Goal: Task Accomplishment & Management: Manage account settings

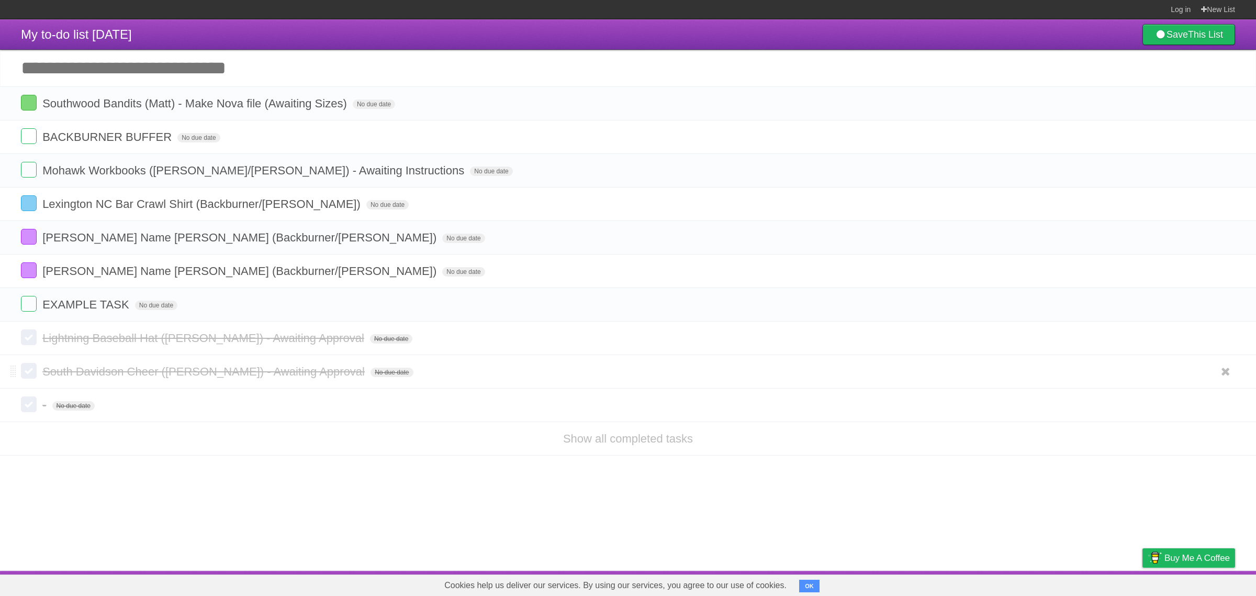
click at [209, 372] on span "South Davidson Cheer ([PERSON_NAME]) - Awaiting Approval" at bounding box center [204, 371] width 325 height 13
click at [186, 62] on input "Add another task" at bounding box center [628, 68] width 1256 height 37
paste input "**********"
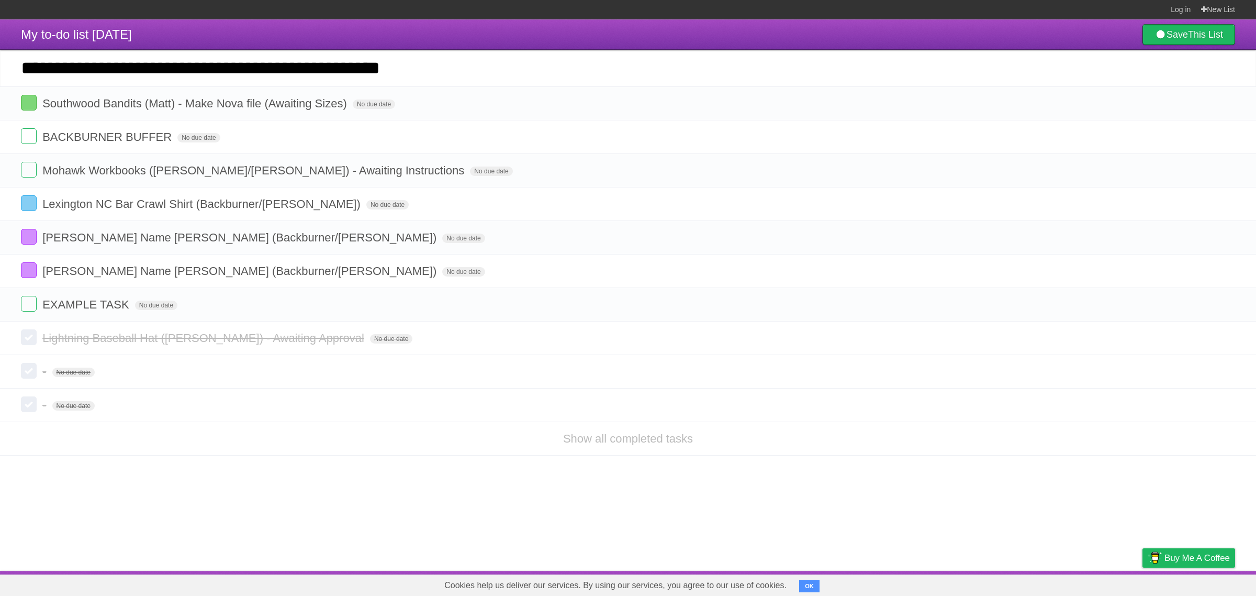
click at [318, 69] on input "**********" at bounding box center [628, 68] width 1256 height 37
drag, startPoint x: 294, startPoint y: 69, endPoint x: 585, endPoint y: 64, distance: 291.1
click at [585, 64] on input "**********" at bounding box center [628, 68] width 1256 height 37
type input "**********"
click input "*********" at bounding box center [0, 0] width 0 height 0
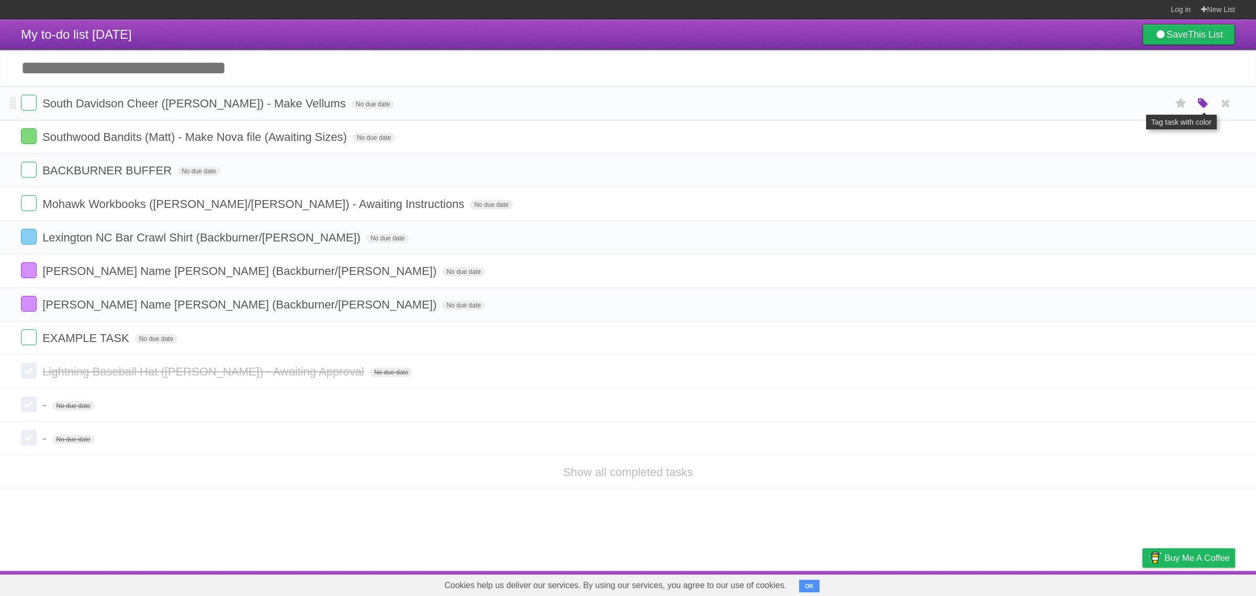
click at [1200, 101] on icon "button" at bounding box center [1203, 104] width 15 height 14
click at [1102, 105] on label "Red" at bounding box center [1102, 103] width 12 height 12
click at [199, 140] on span "Southwood Bandits (Matt) - Make Nova file (Awaiting Sizes)" at bounding box center [195, 136] width 307 height 13
click at [205, 103] on span "South Davidson Cheer ([PERSON_NAME]) - Make Vellums" at bounding box center [195, 103] width 306 height 13
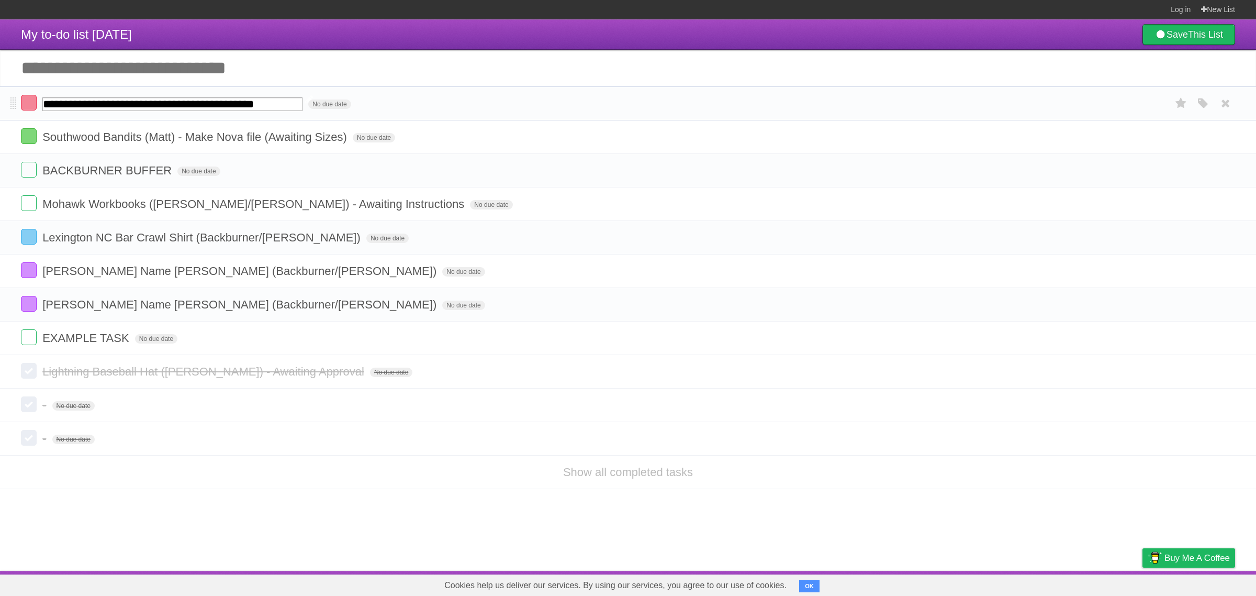
drag, startPoint x: 208, startPoint y: 105, endPoint x: 194, endPoint y: 105, distance: 13.6
click at [207, 105] on input "**********" at bounding box center [172, 104] width 260 height 14
click at [188, 105] on input "**********" at bounding box center [172, 104] width 260 height 14
drag, startPoint x: 187, startPoint y: 105, endPoint x: 265, endPoint y: 101, distance: 78.1
click at [265, 101] on span "**********" at bounding box center [173, 103] width 263 height 13
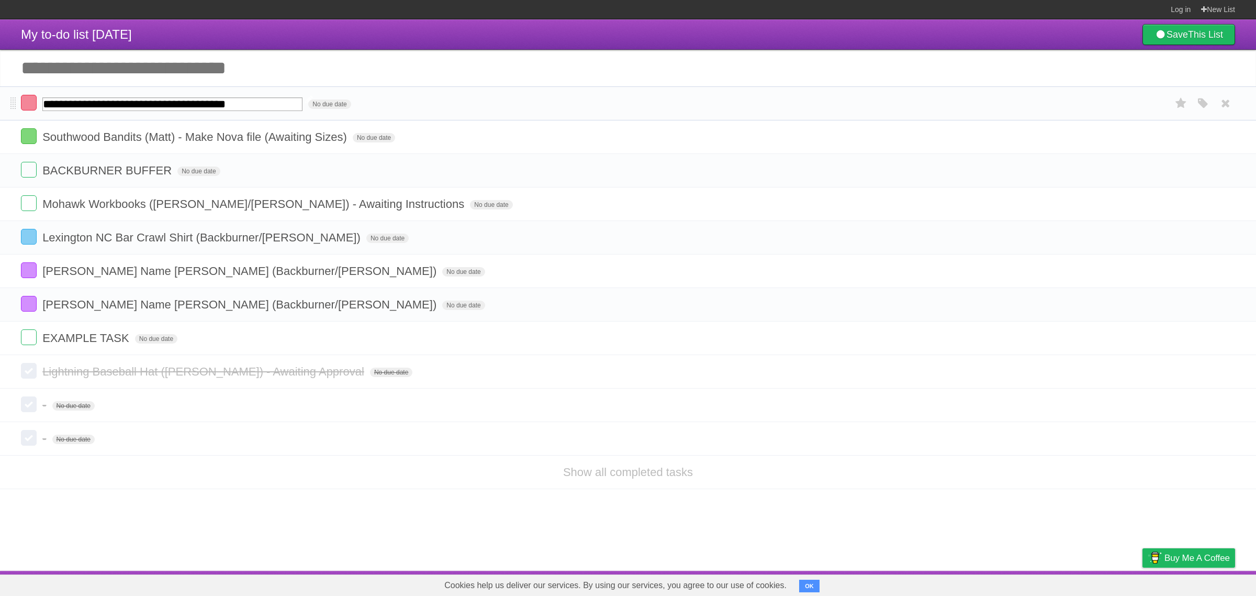
type input "**********"
click at [30, 110] on label at bounding box center [29, 103] width 16 height 16
click at [602, 465] on li "Show all completed tasks" at bounding box center [628, 472] width 1256 height 34
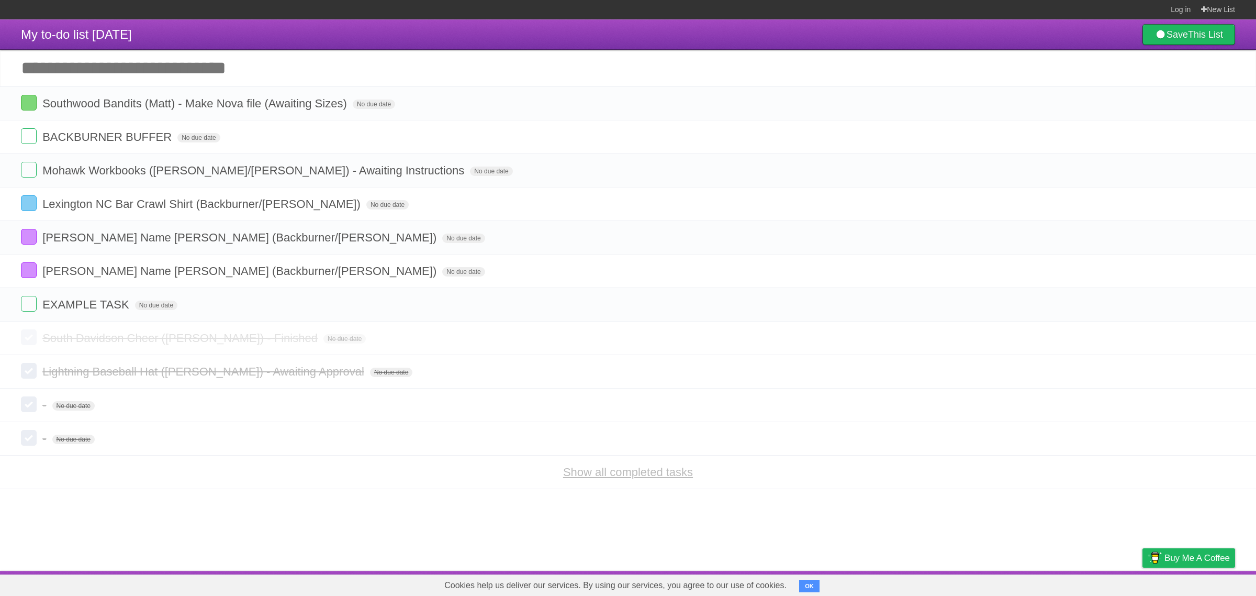
click at [605, 475] on link "Show all completed tasks" at bounding box center [628, 471] width 130 height 13
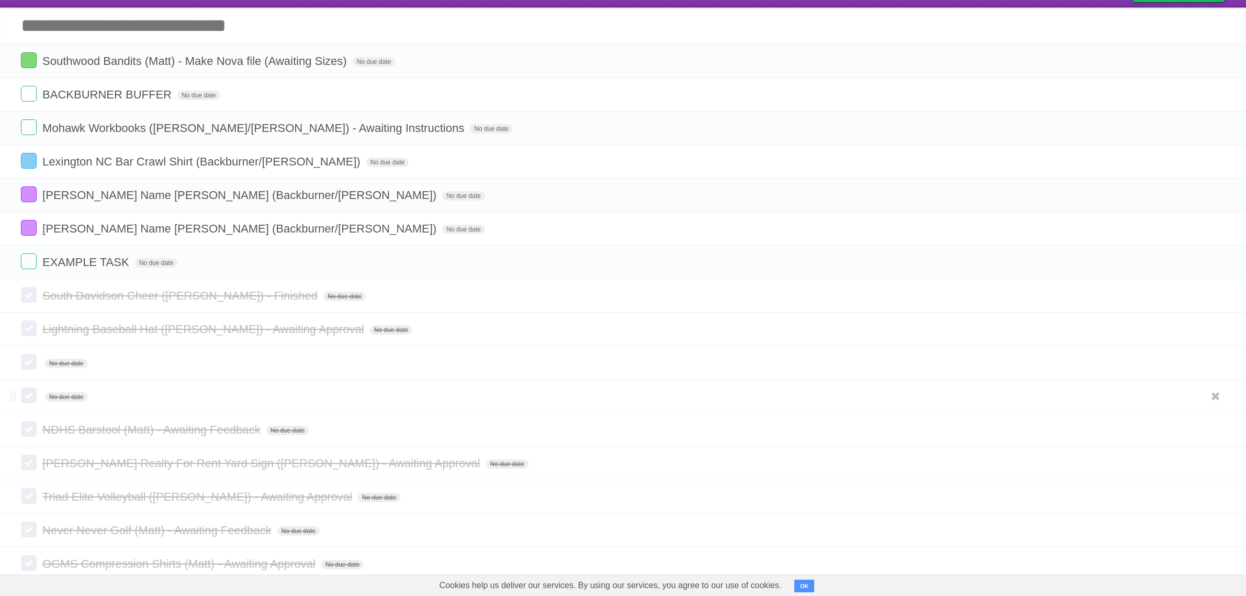
scroll to position [65, 0]
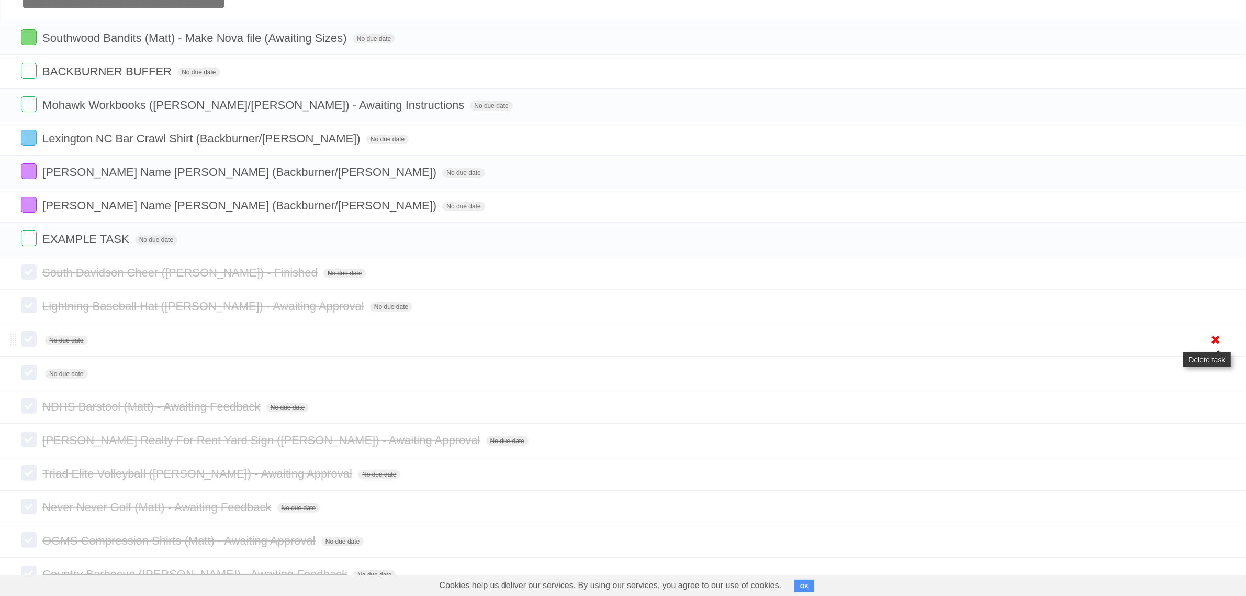
click at [1221, 347] on icon at bounding box center [1216, 339] width 15 height 17
click at [1212, 343] on icon at bounding box center [1216, 339] width 15 height 17
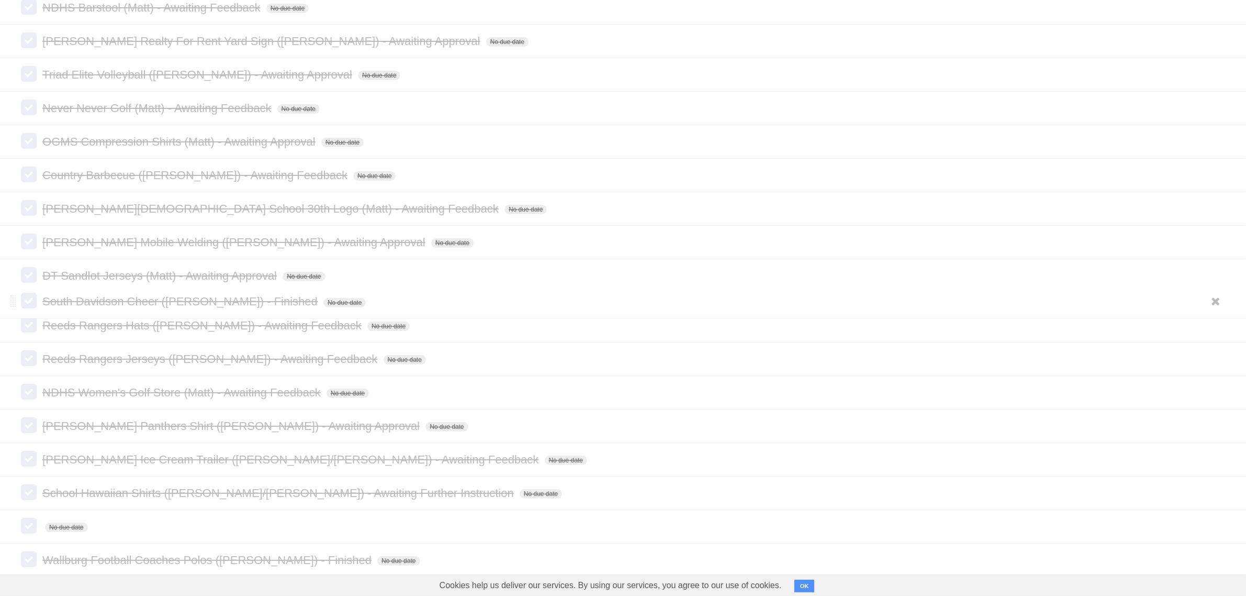
scroll to position [393, 0]
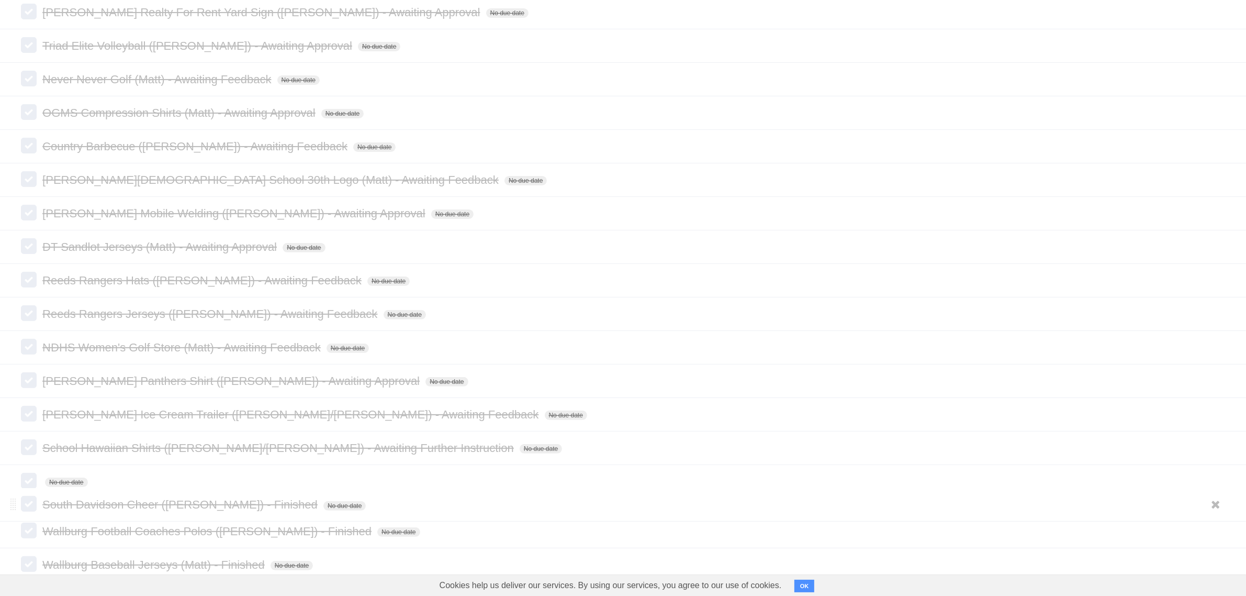
drag, startPoint x: 14, startPoint y: 76, endPoint x: 104, endPoint y: 501, distance: 434.5
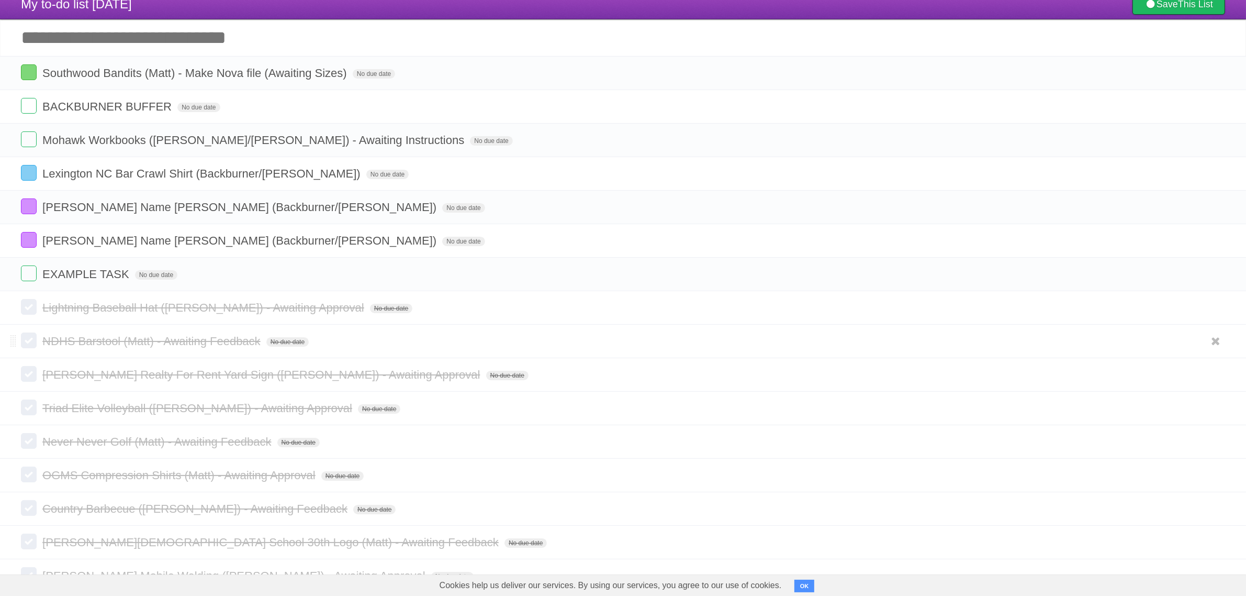
scroll to position [0, 0]
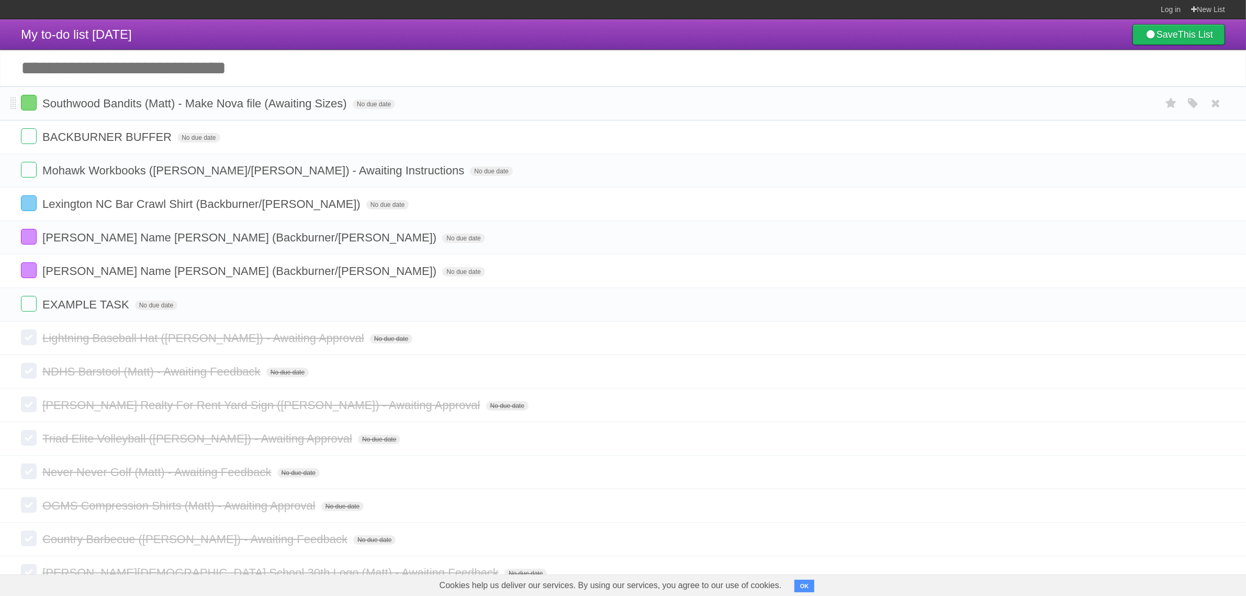
click at [220, 105] on span "Southwood Bandits (Matt) - Make Nova file (Awaiting Sizes)" at bounding box center [195, 103] width 307 height 13
click at [185, 108] on input "**********" at bounding box center [209, 104] width 335 height 14
drag, startPoint x: 164, startPoint y: 103, endPoint x: 368, endPoint y: 97, distance: 204.2
click at [368, 97] on form "**********" at bounding box center [623, 103] width 1204 height 17
type input "**********"
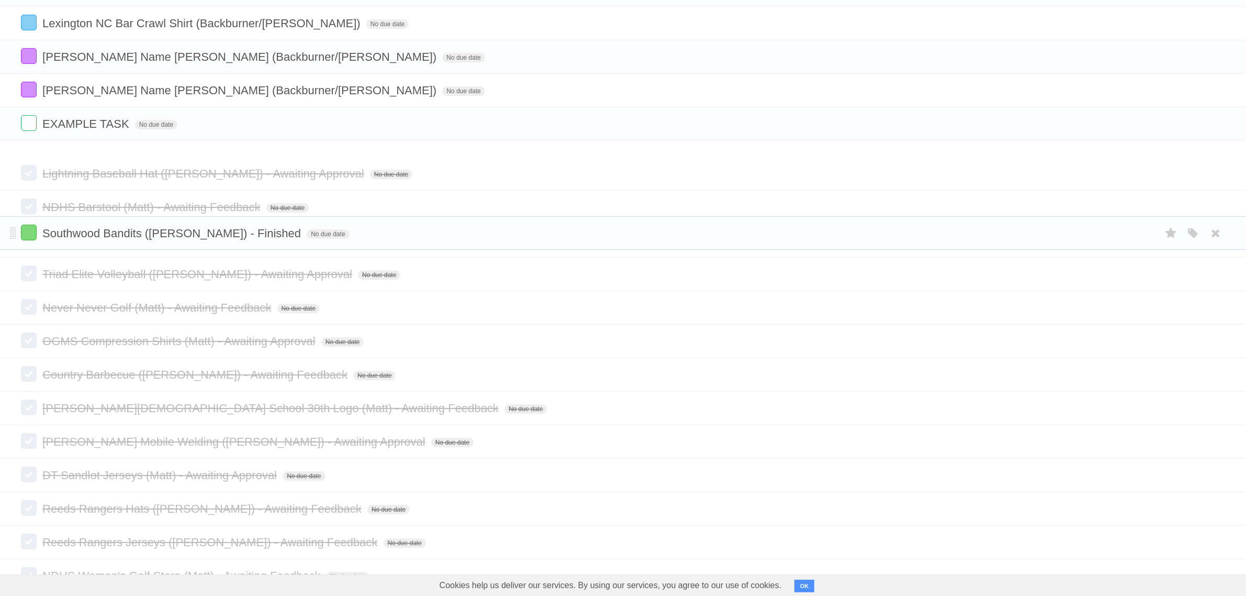
scroll to position [196, 0]
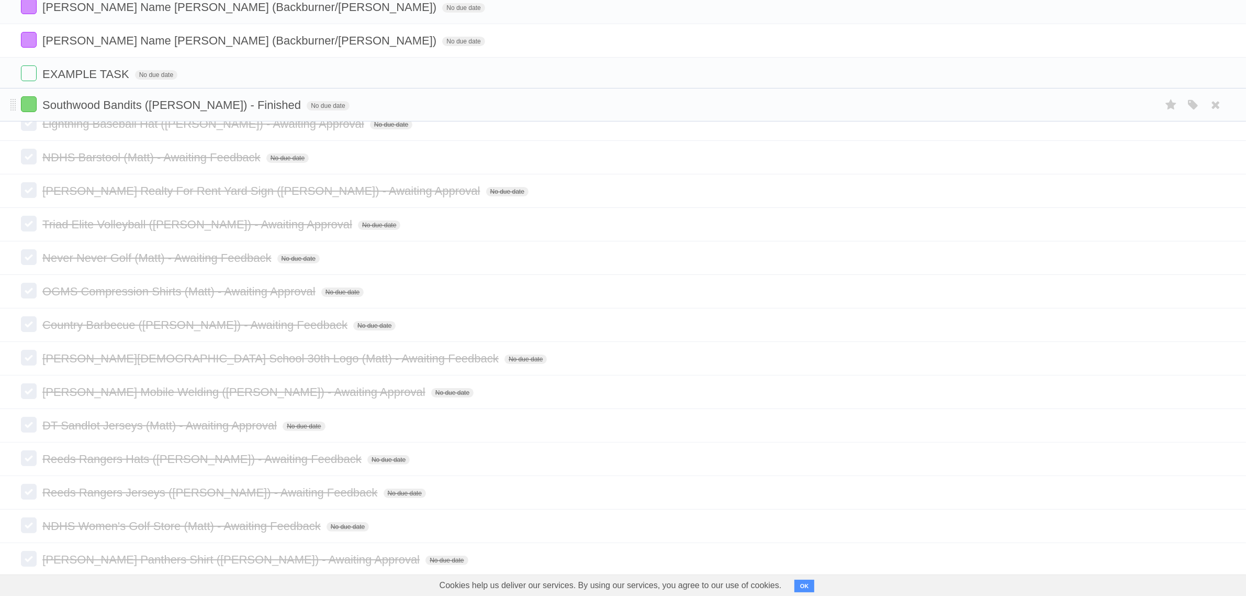
drag, startPoint x: 14, startPoint y: 103, endPoint x: 19, endPoint y: 104, distance: 5.3
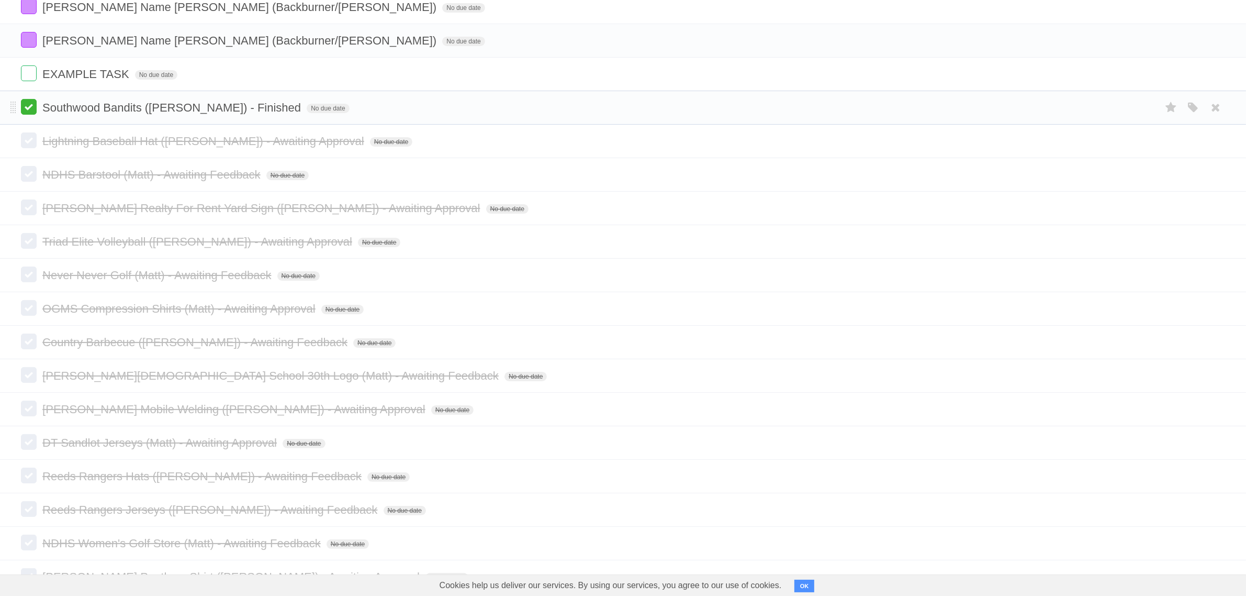
click at [32, 110] on label at bounding box center [29, 107] width 16 height 16
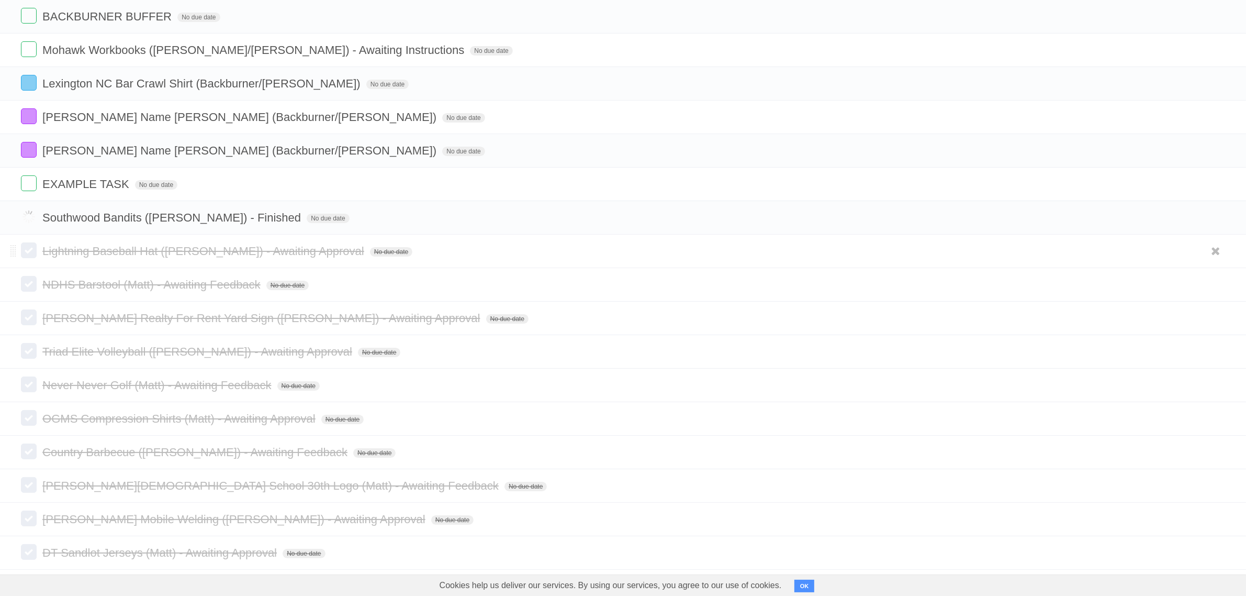
scroll to position [0, 0]
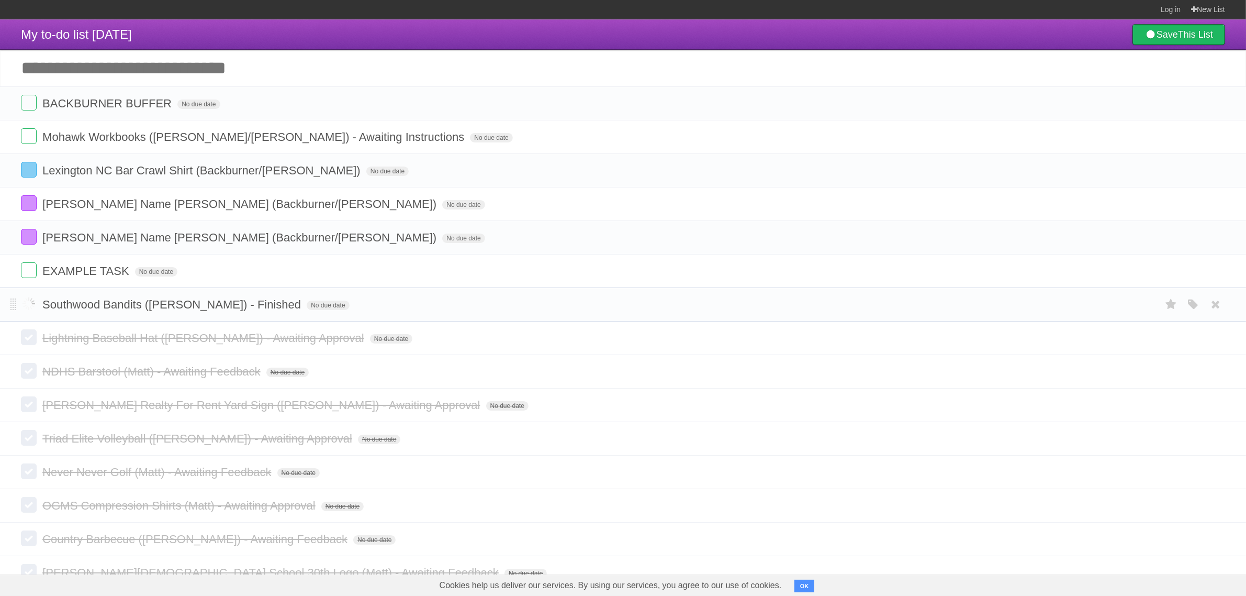
click at [30, 309] on label at bounding box center [29, 304] width 16 height 16
click at [0, 0] on span at bounding box center [0, 0] width 0 height 0
click at [25, 305] on label at bounding box center [29, 304] width 16 height 16
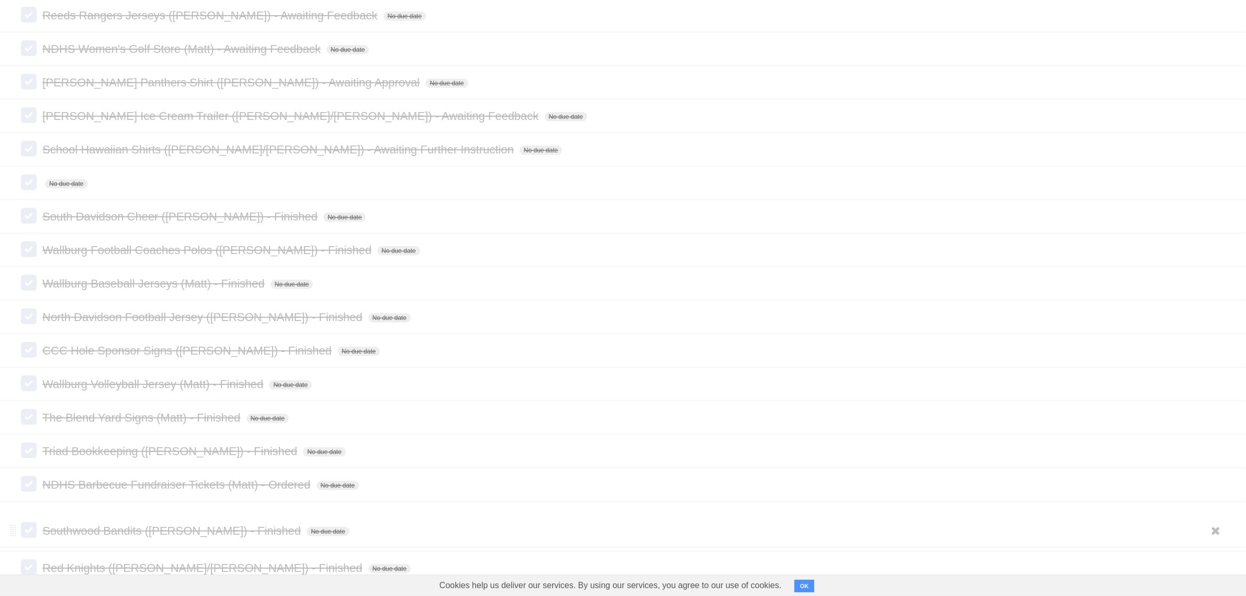
scroll to position [589, 0]
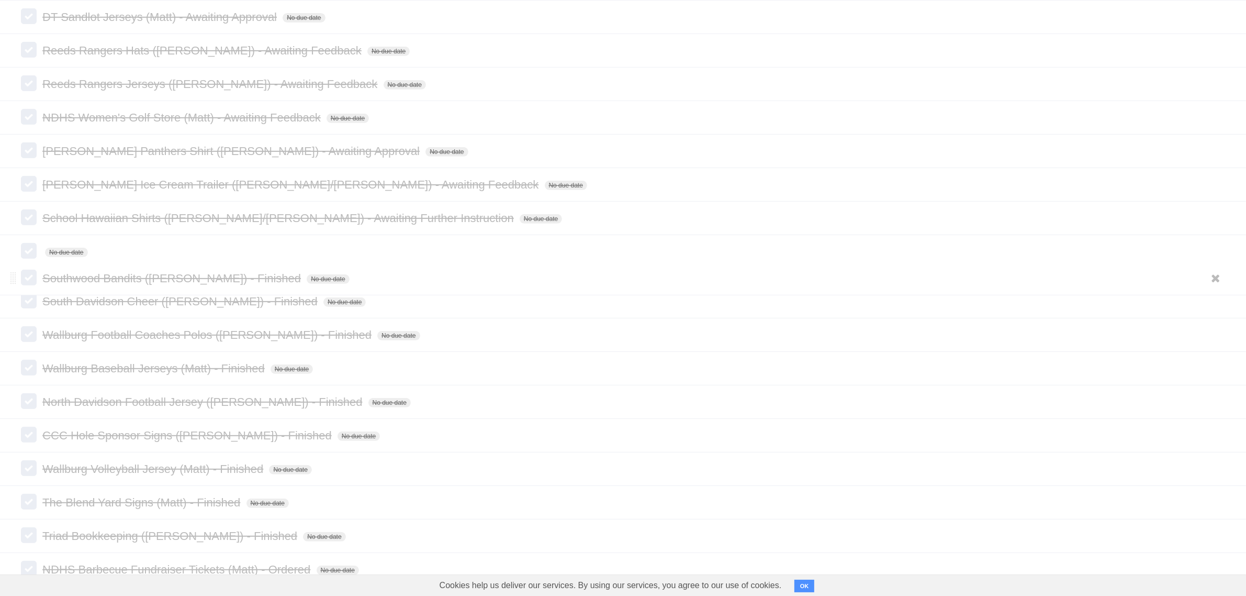
drag, startPoint x: 14, startPoint y: 308, endPoint x: 42, endPoint y: 282, distance: 38.5
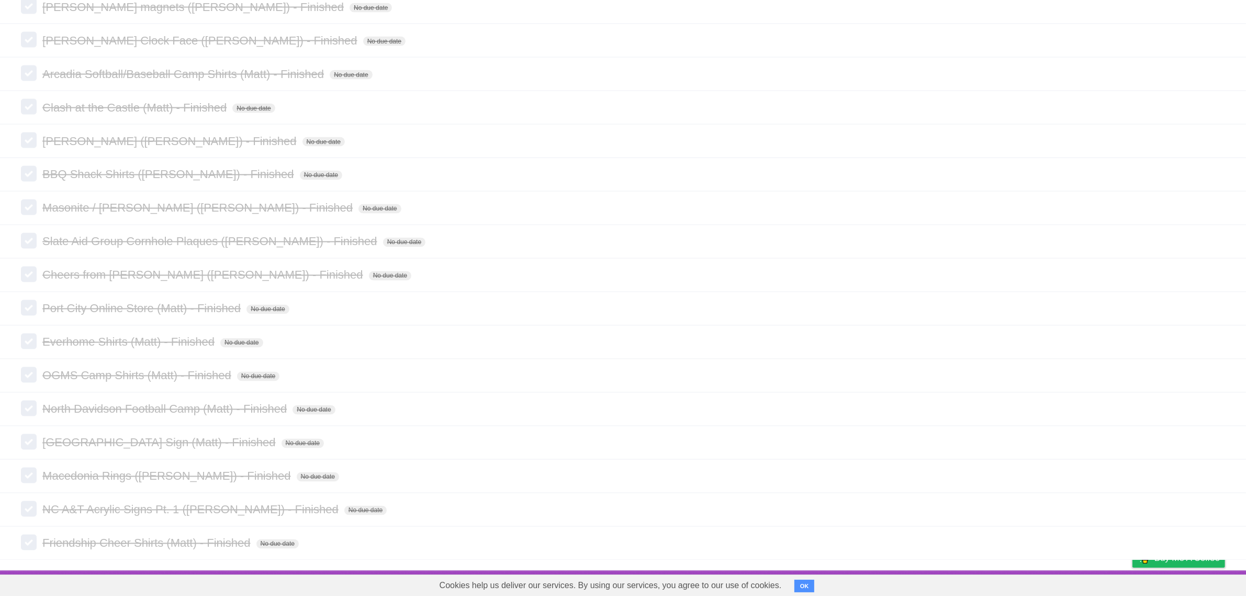
scroll to position [2364, 0]
click at [1212, 542] on icon at bounding box center [1216, 542] width 15 height 17
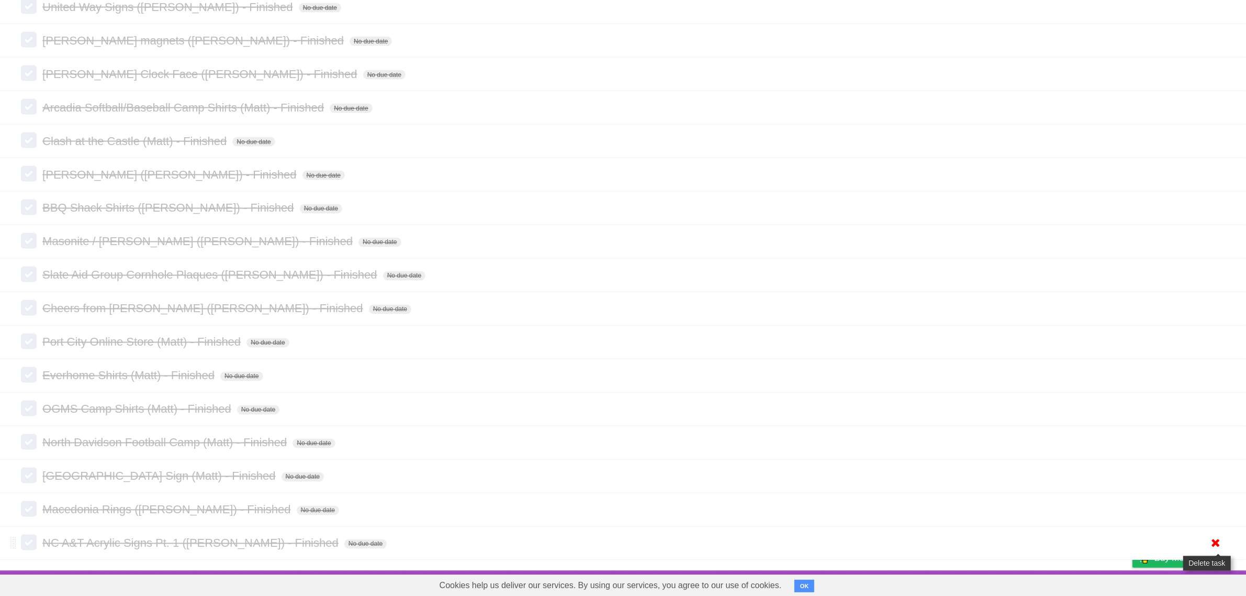
click at [1215, 537] on icon at bounding box center [1216, 542] width 15 height 17
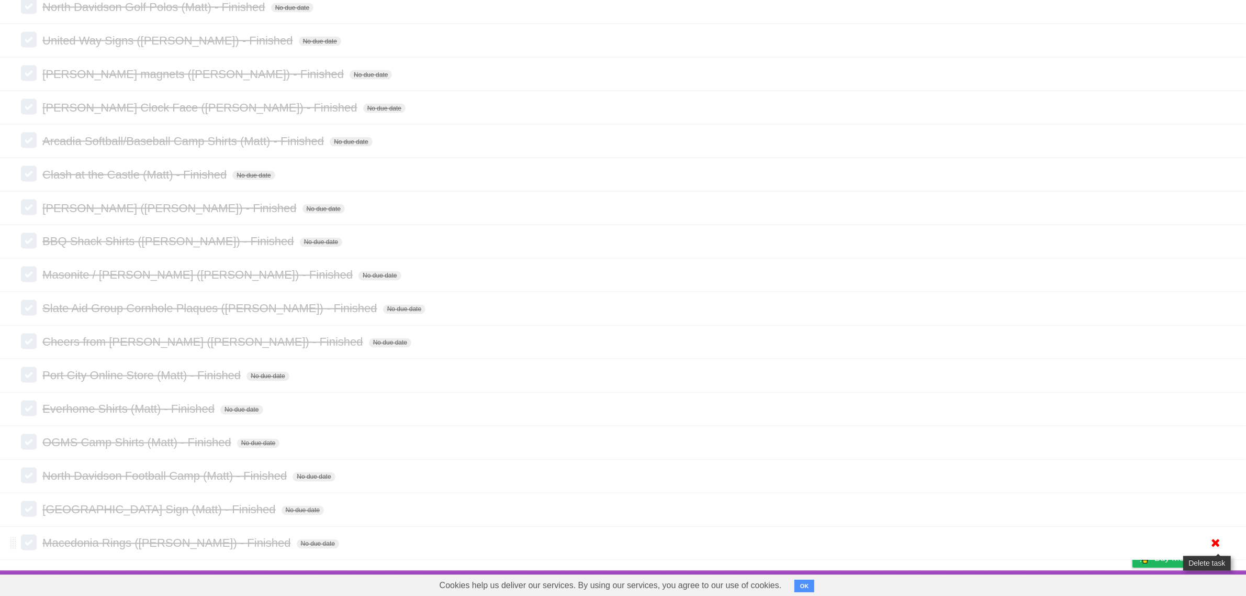
click at [1214, 537] on icon at bounding box center [1216, 542] width 15 height 17
click at [1221, 544] on icon at bounding box center [1216, 542] width 15 height 17
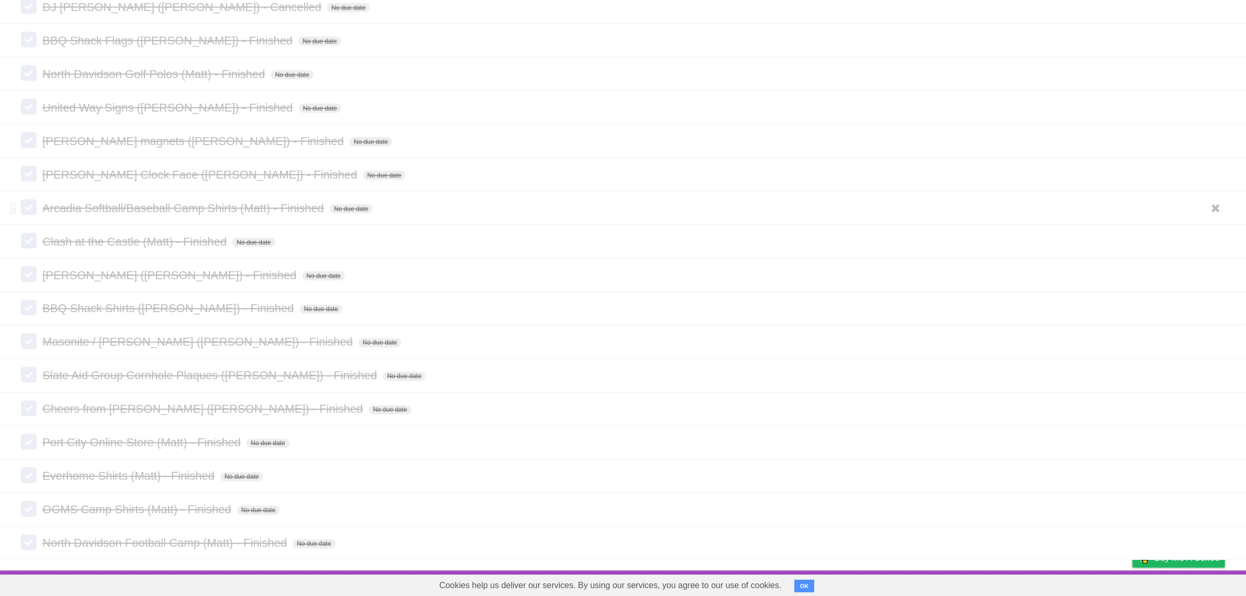
scroll to position [2229, 0]
click at [1213, 539] on icon at bounding box center [1216, 542] width 15 height 17
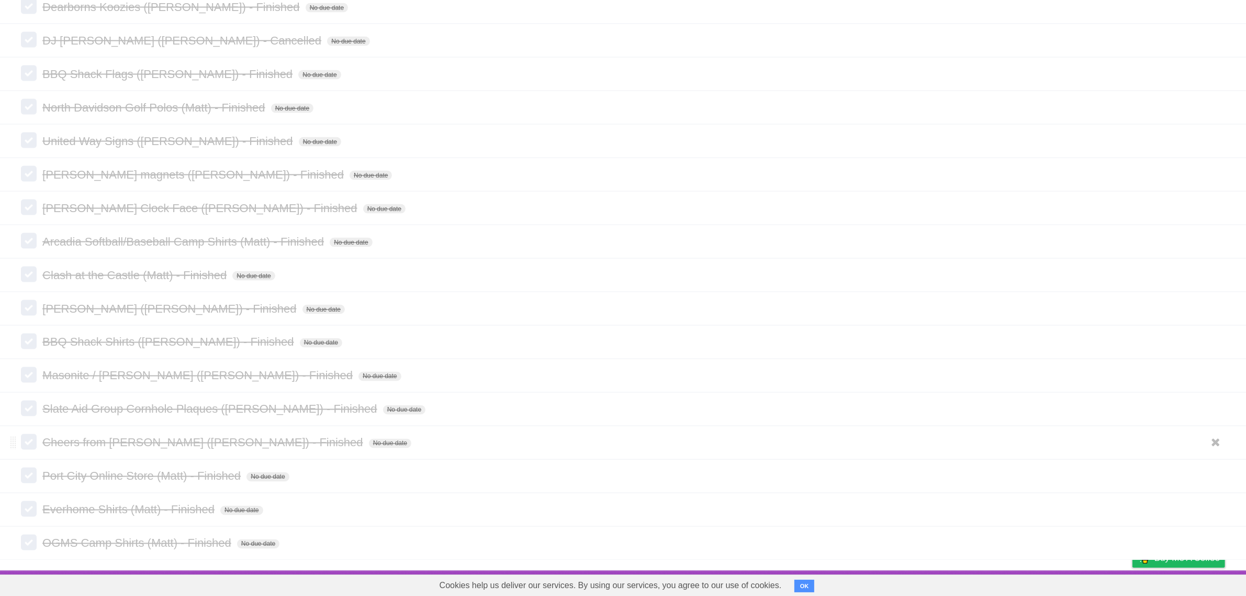
scroll to position [2195, 0]
click at [1215, 545] on icon at bounding box center [1216, 542] width 15 height 17
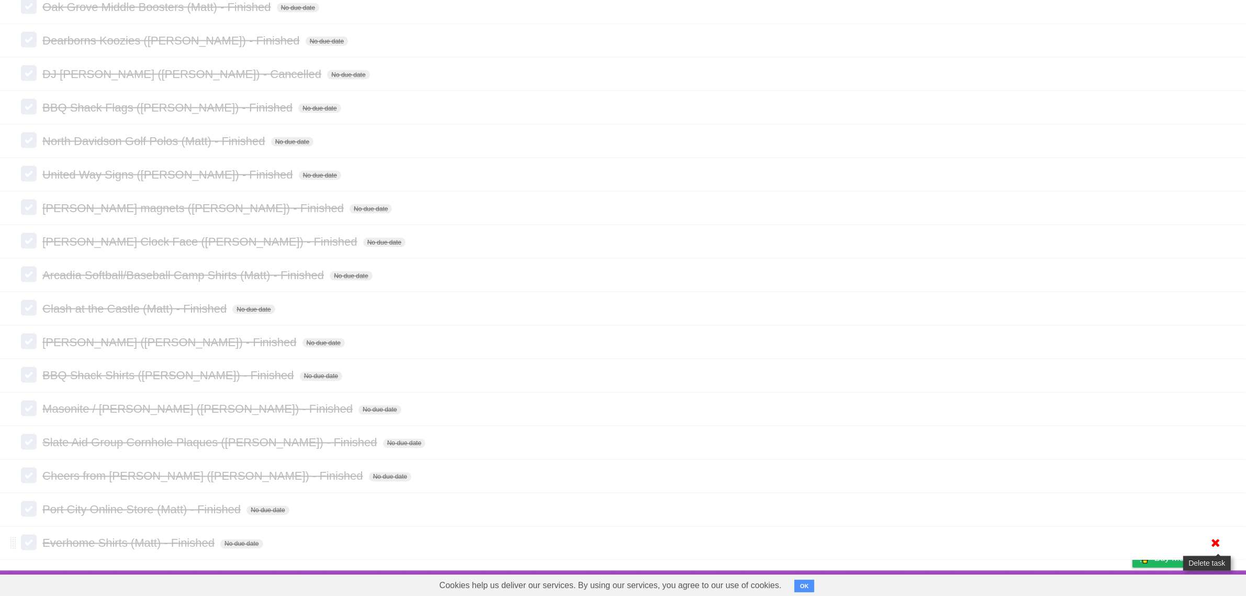
click at [1213, 541] on icon at bounding box center [1216, 542] width 15 height 17
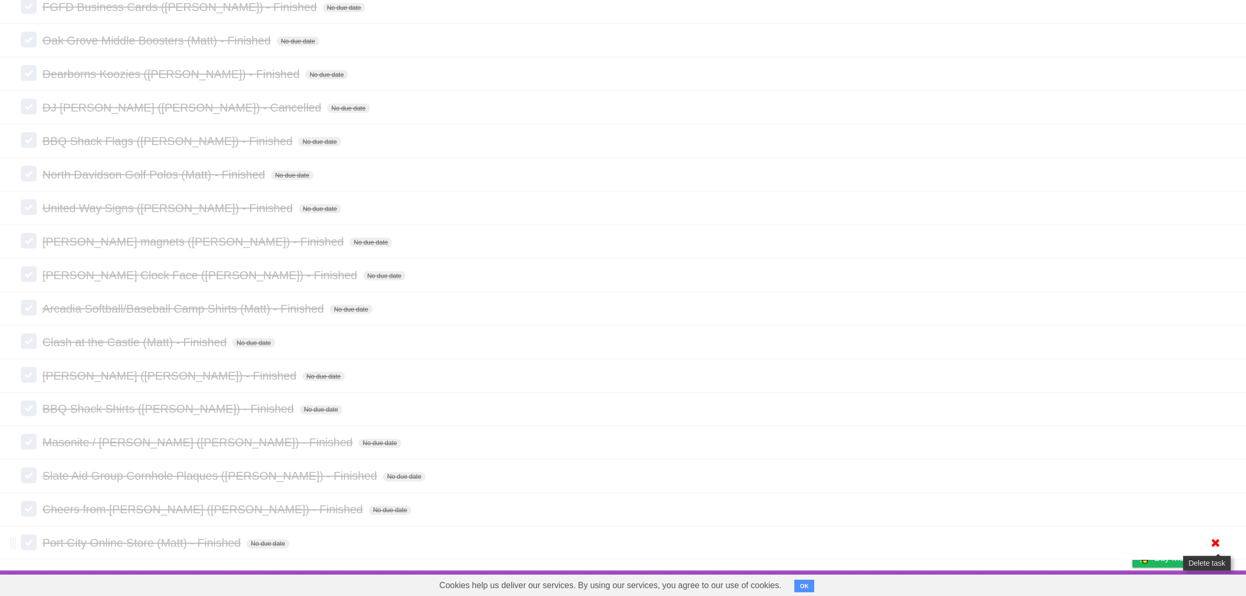
click at [1219, 547] on icon at bounding box center [1216, 542] width 15 height 17
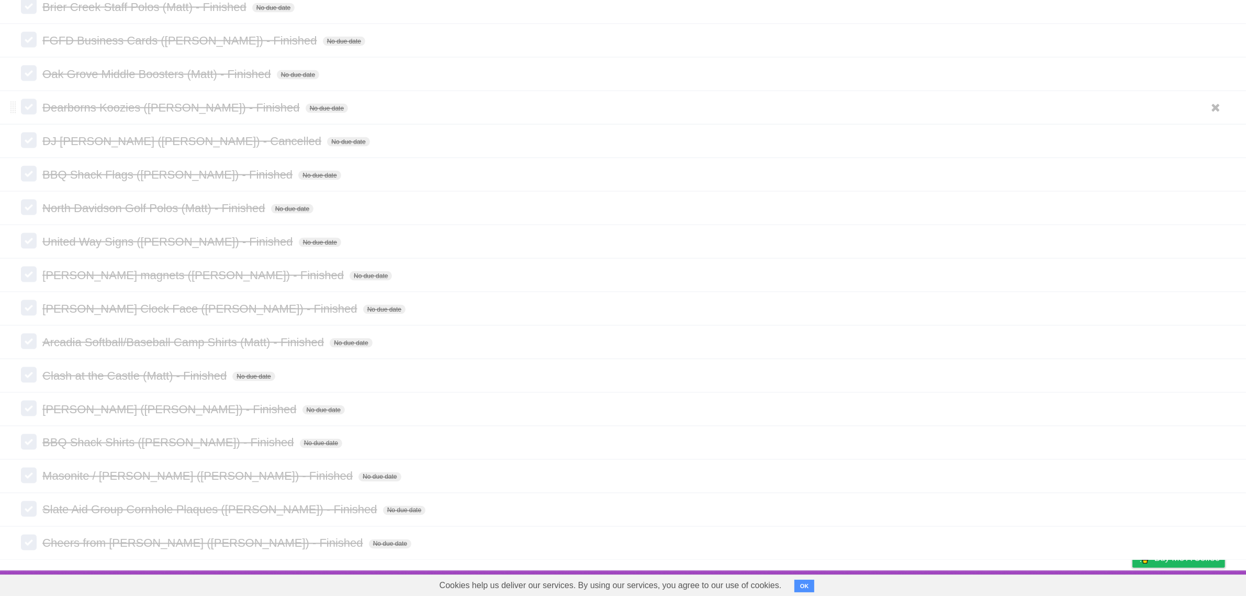
scroll to position [2094, 0]
click at [1213, 539] on icon at bounding box center [1216, 542] width 15 height 17
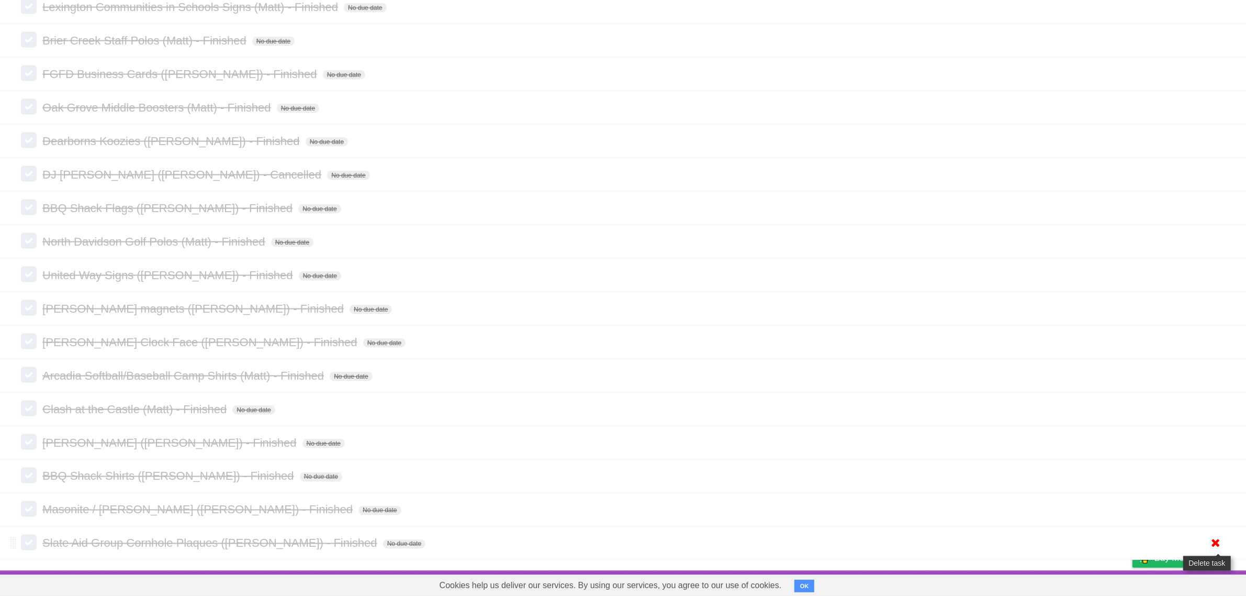
click at [1214, 538] on icon at bounding box center [1216, 542] width 15 height 17
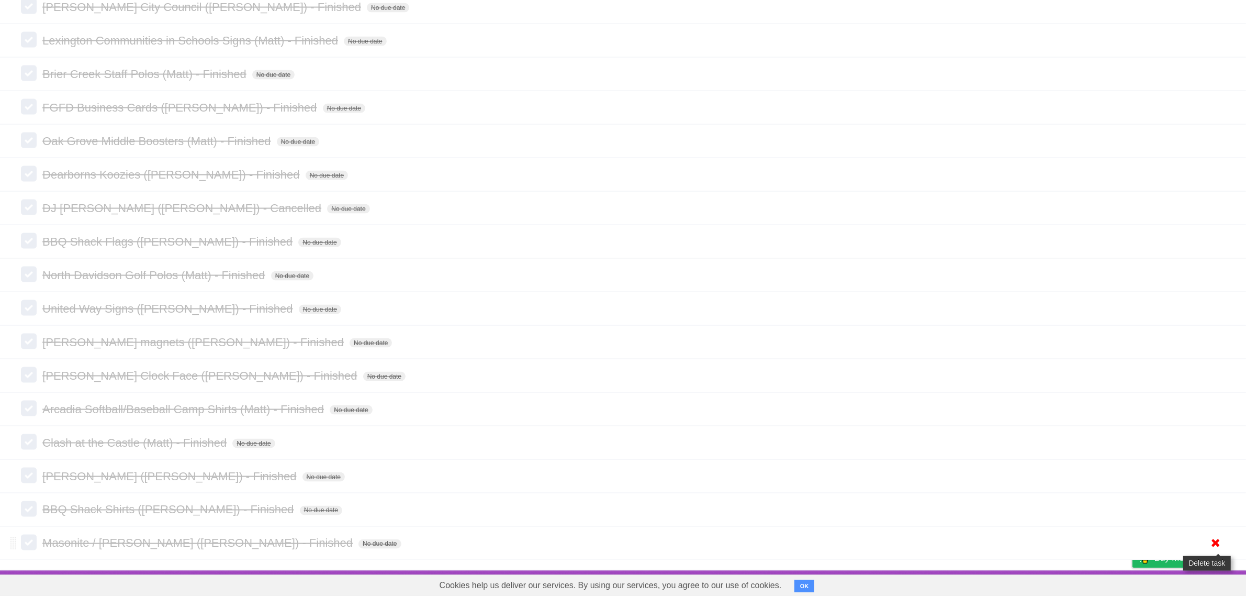
click at [1210, 540] on icon at bounding box center [1216, 542] width 15 height 17
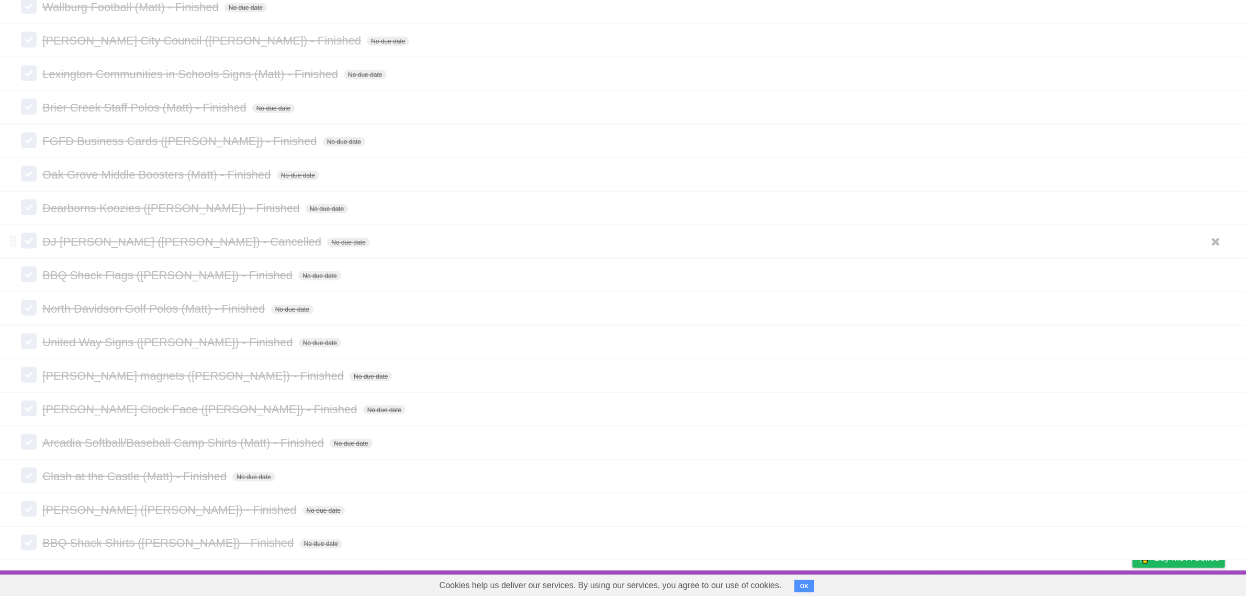
scroll to position [1993, 0]
click at [1217, 541] on icon at bounding box center [1216, 542] width 15 height 17
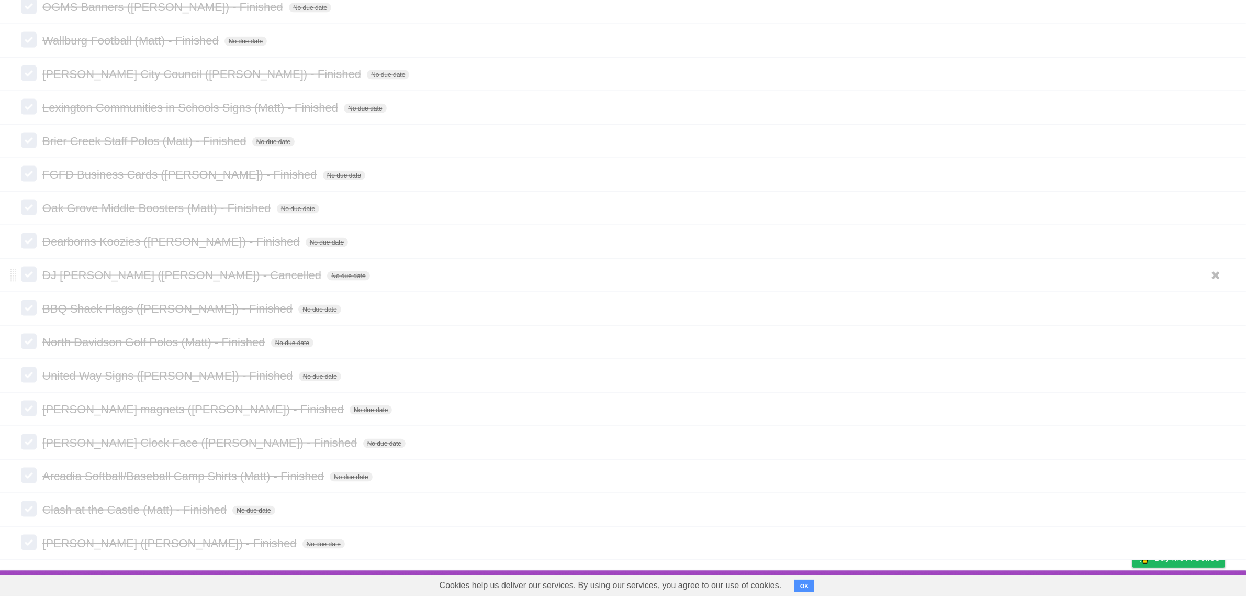
scroll to position [1959, 0]
click at [1215, 542] on icon at bounding box center [1216, 542] width 15 height 17
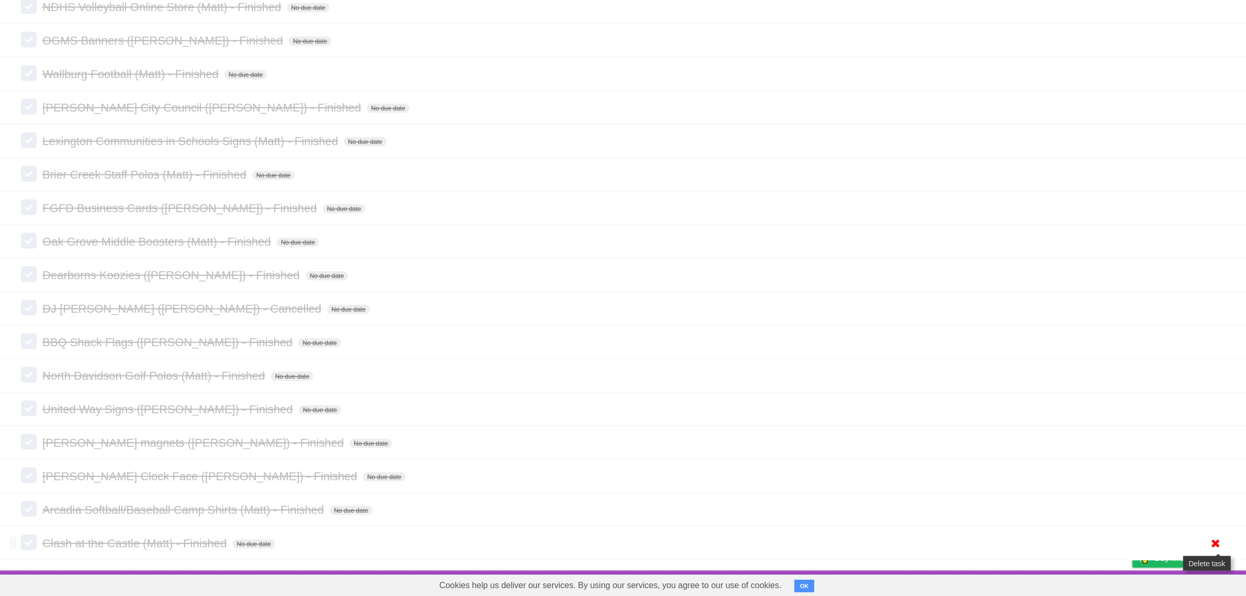
click at [1220, 543] on icon at bounding box center [1216, 542] width 15 height 17
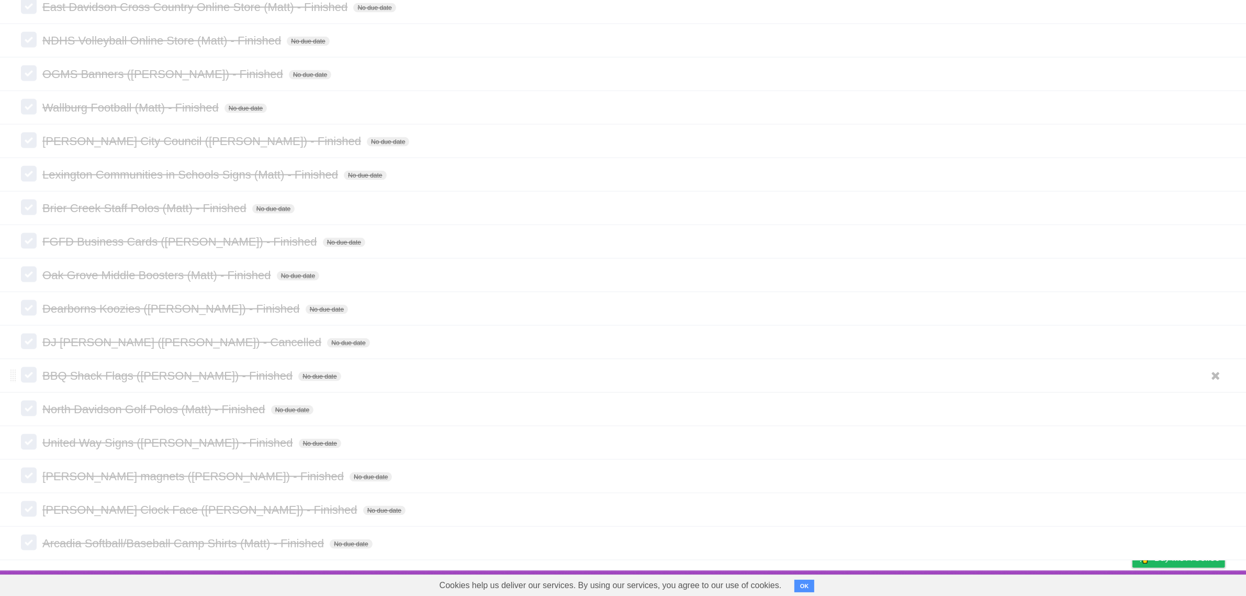
scroll to position [1891, 0]
click at [1213, 544] on icon at bounding box center [1216, 542] width 15 height 17
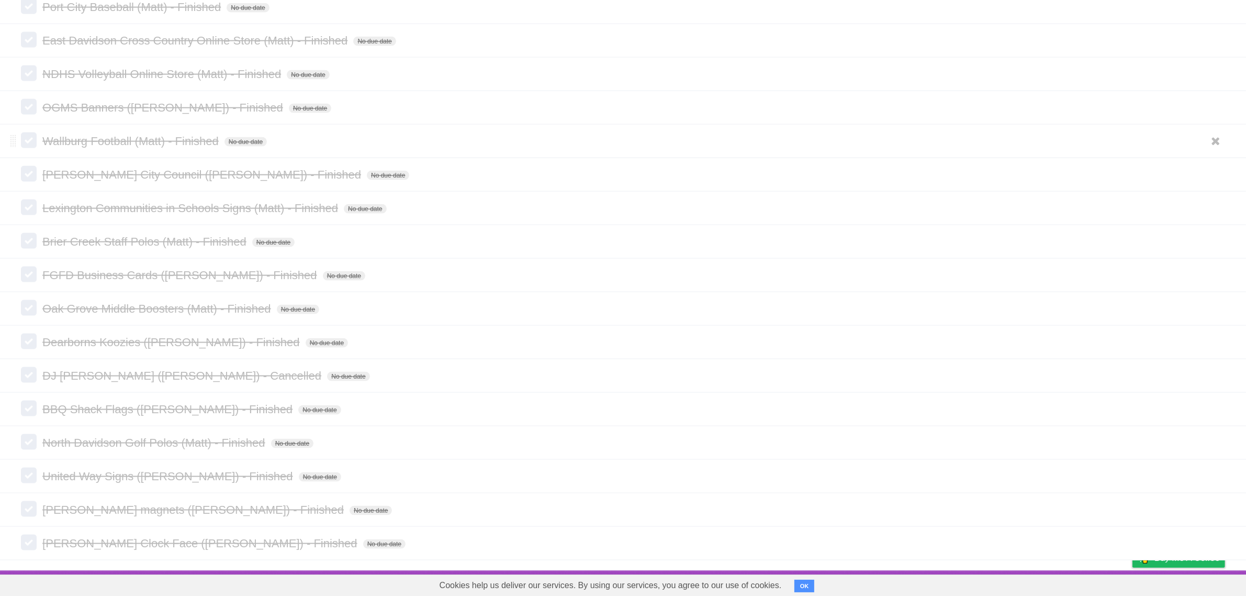
scroll to position [1857, 0]
click at [1213, 540] on icon at bounding box center [1216, 542] width 15 height 17
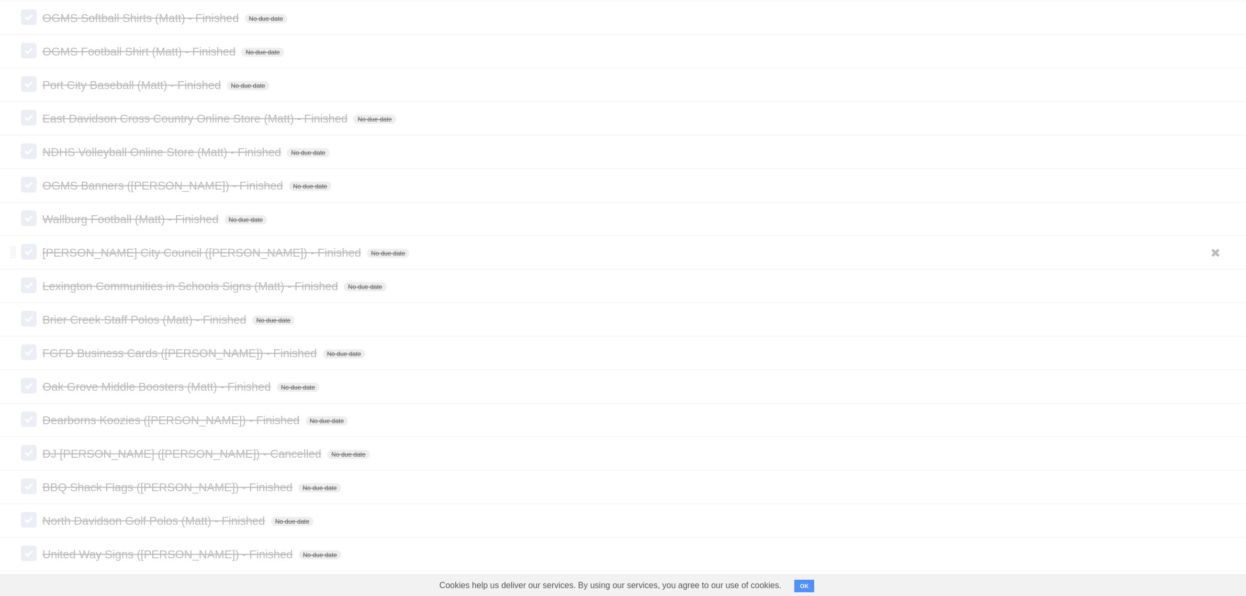
scroll to position [1824, 0]
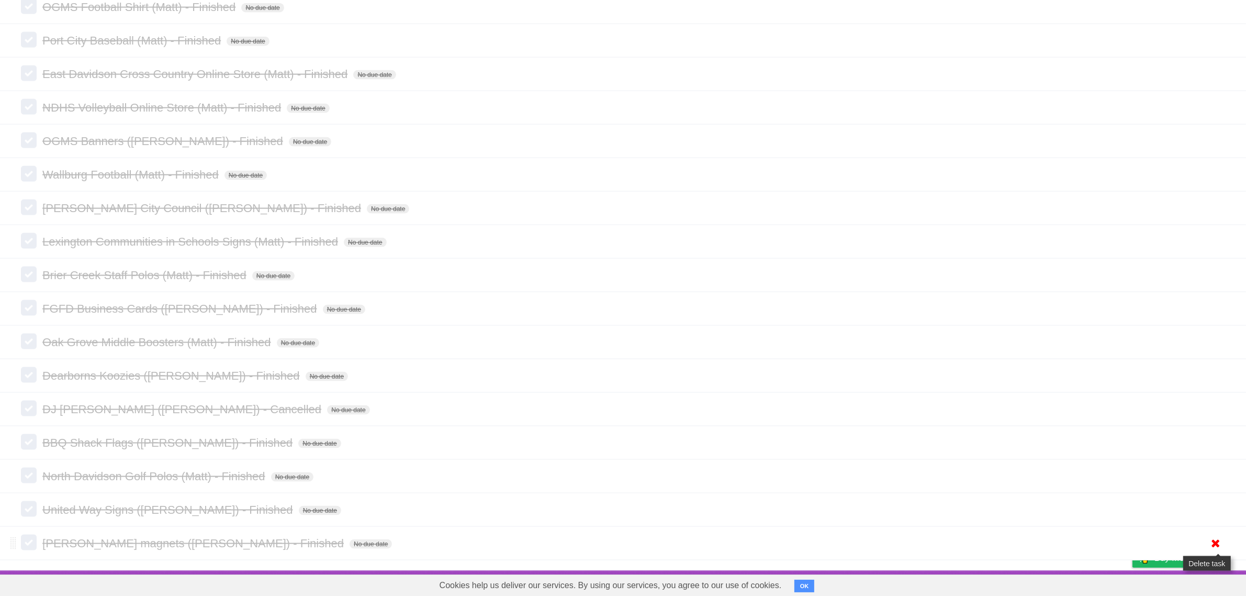
click at [1215, 542] on icon at bounding box center [1216, 542] width 15 height 17
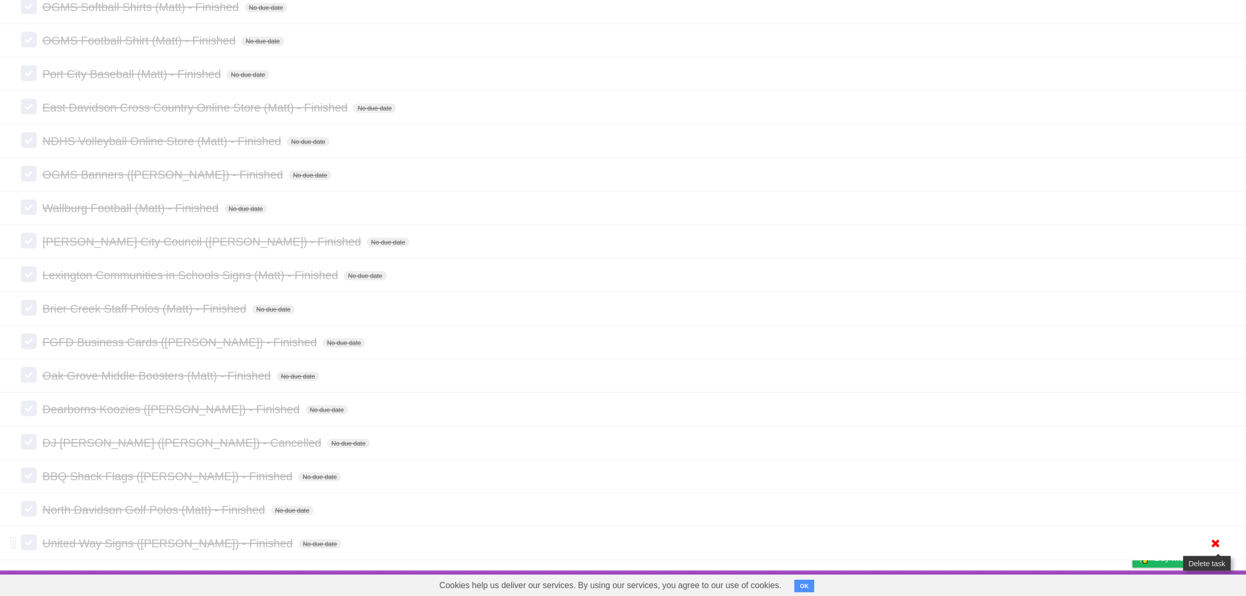
click at [1210, 535] on icon at bounding box center [1216, 542] width 15 height 17
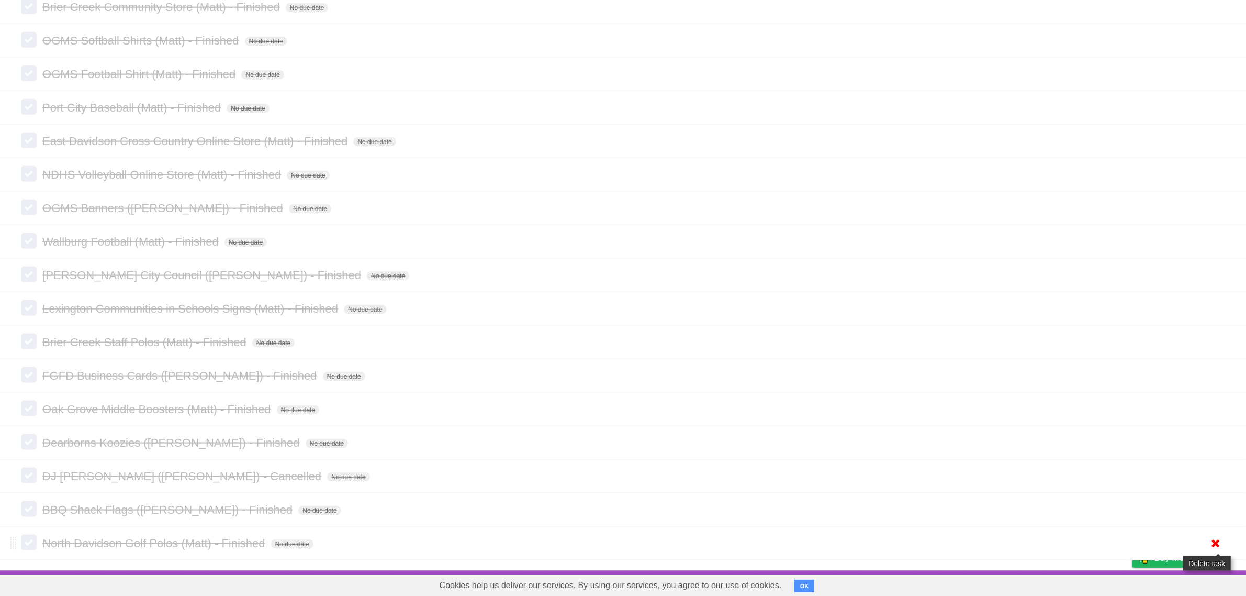
click at [1212, 535] on icon at bounding box center [1216, 542] width 15 height 17
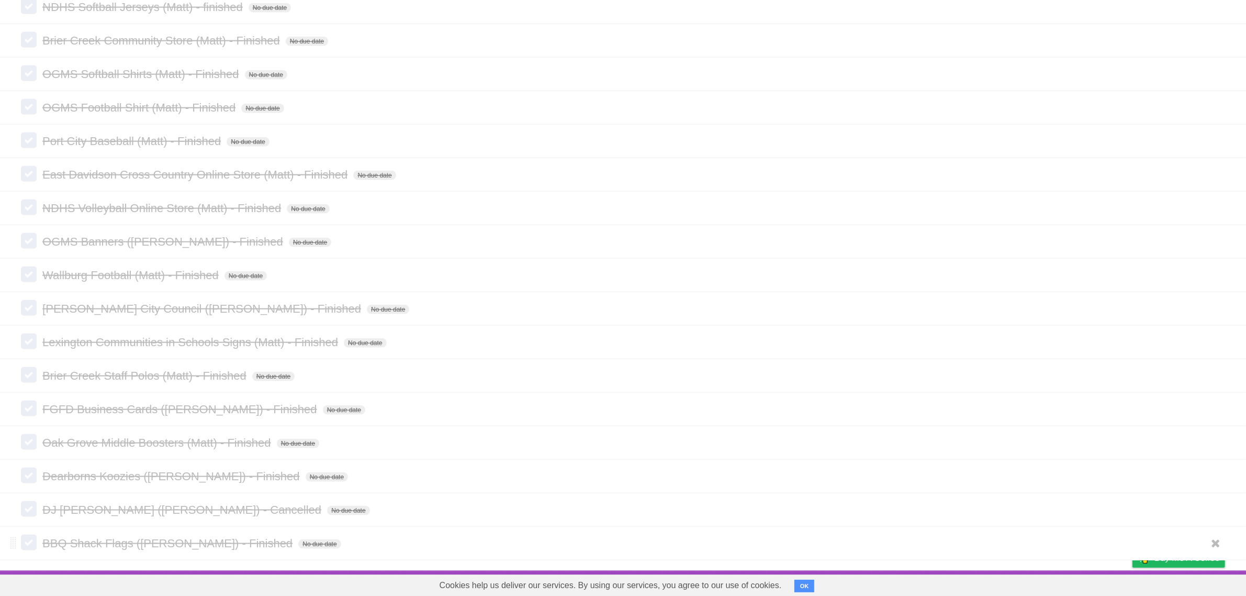
scroll to position [1723, 0]
click at [1207, 542] on link at bounding box center [1216, 542] width 20 height 17
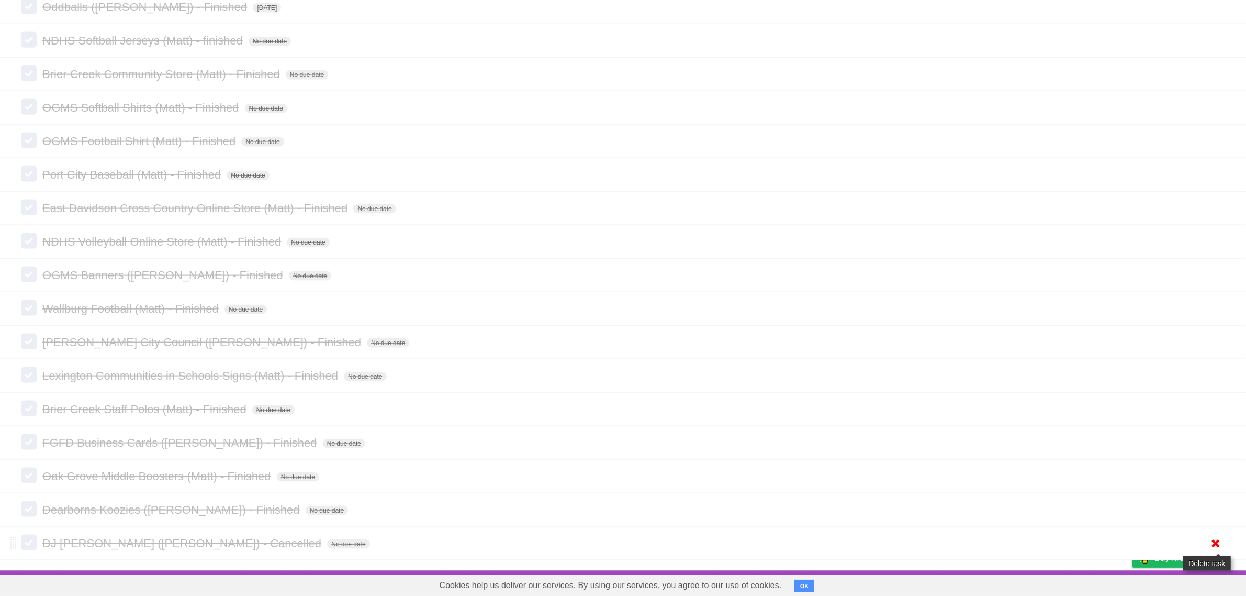
click at [1210, 537] on icon at bounding box center [1216, 542] width 15 height 17
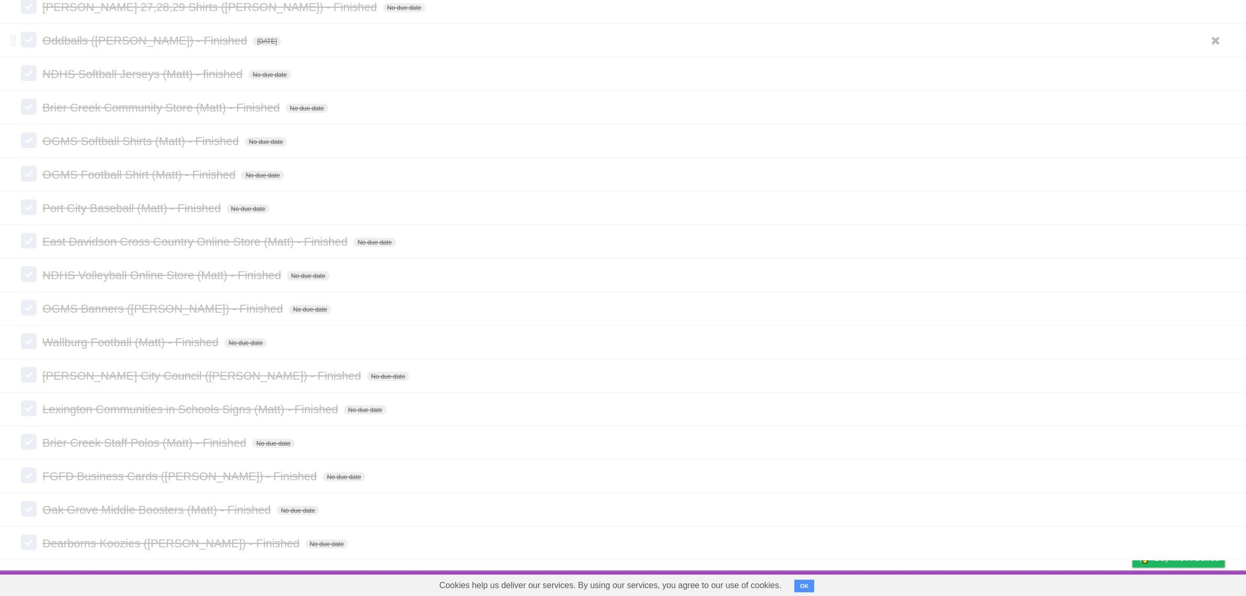
scroll to position [1655, 0]
click at [1218, 540] on icon at bounding box center [1216, 542] width 15 height 17
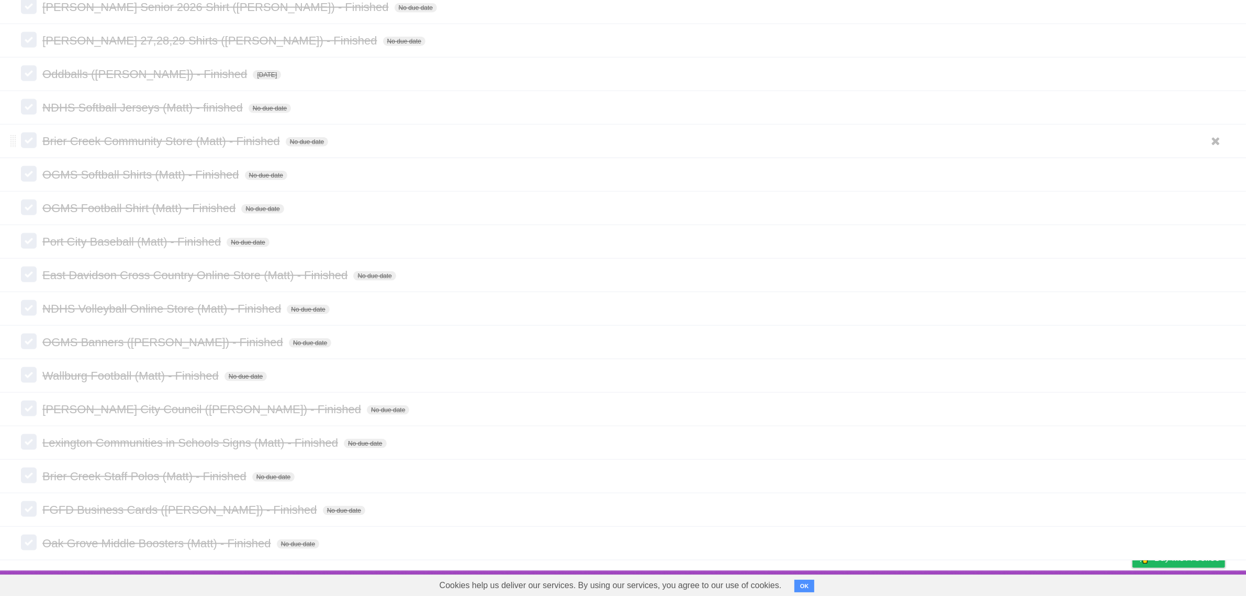
scroll to position [1621, 0]
click at [1213, 543] on icon at bounding box center [1216, 542] width 15 height 17
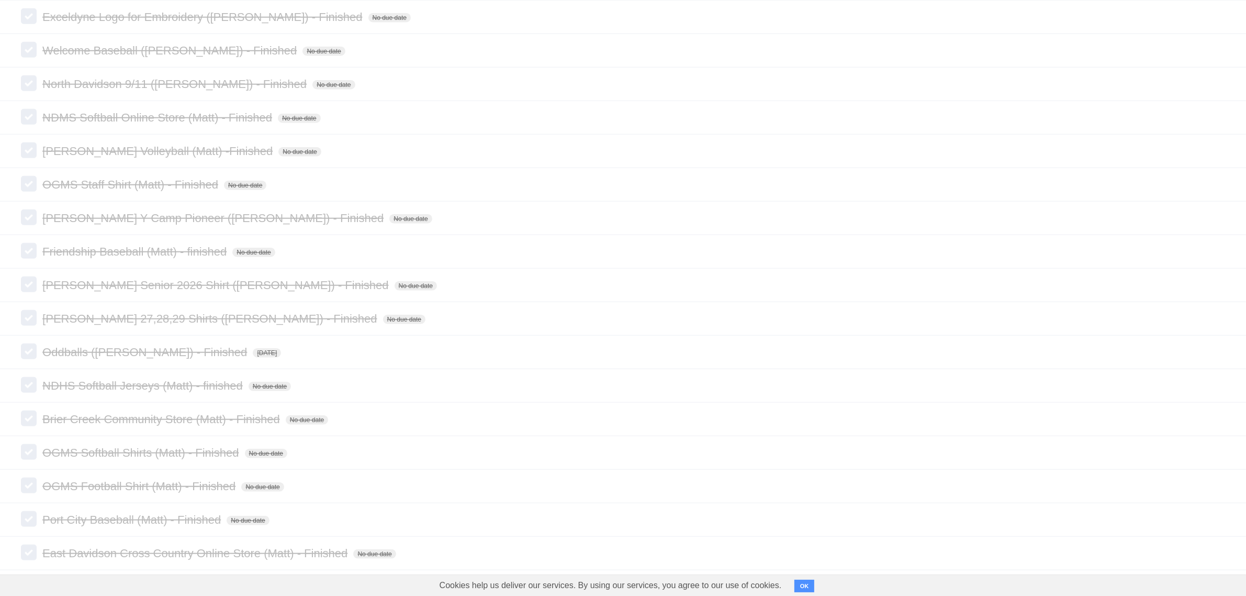
scroll to position [1588, 0]
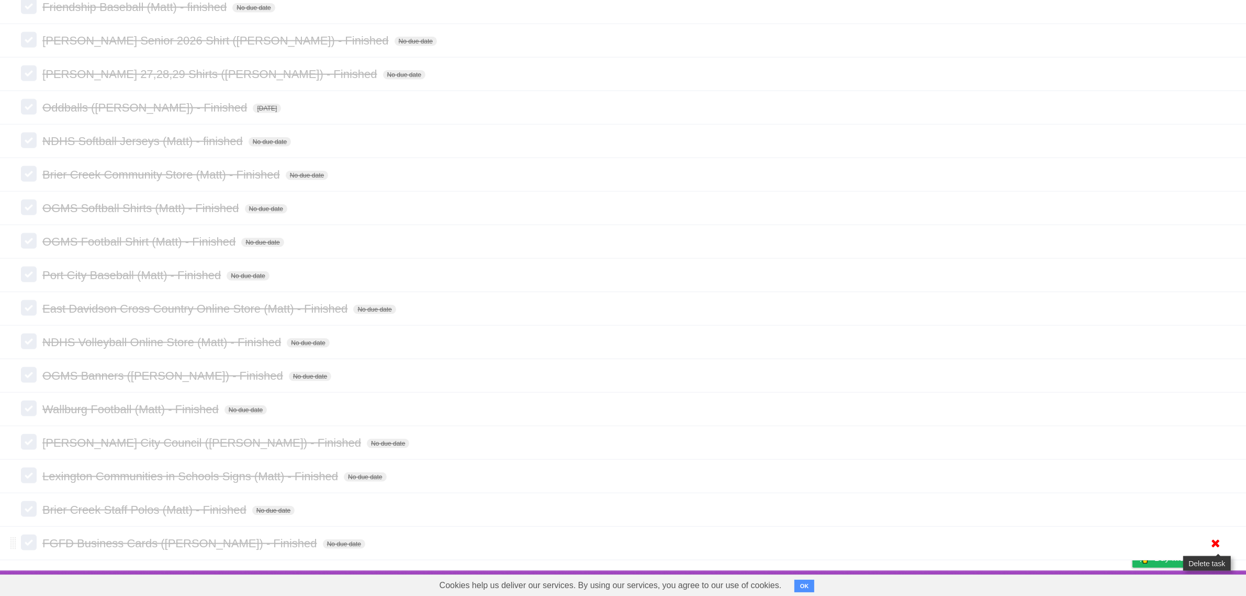
click at [1216, 540] on icon at bounding box center [1216, 542] width 15 height 17
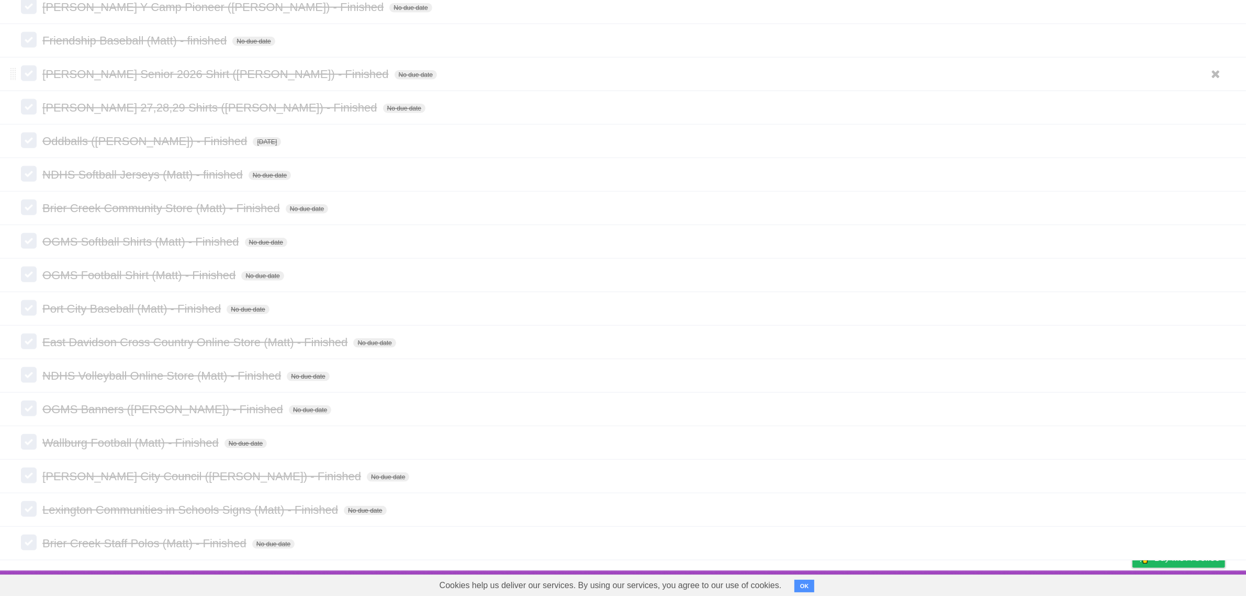
drag, startPoint x: 1213, startPoint y: 542, endPoint x: 681, endPoint y: 60, distance: 717.8
click at [1213, 542] on icon at bounding box center [1216, 542] width 15 height 17
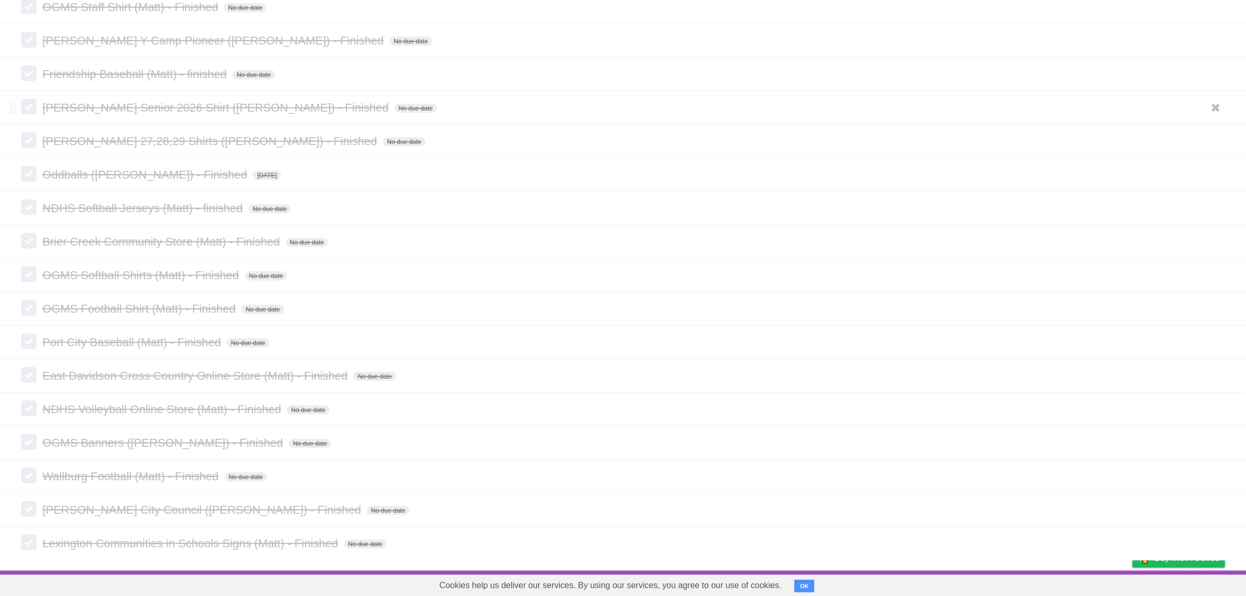
scroll to position [1520, 0]
click at [1214, 540] on icon at bounding box center [1216, 542] width 15 height 17
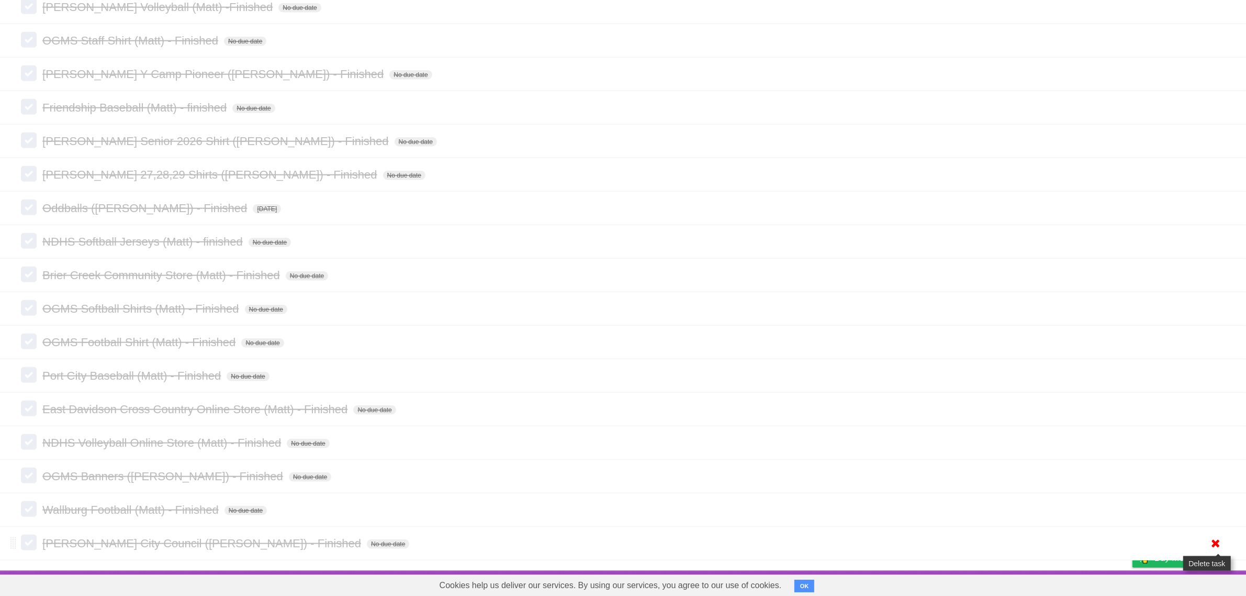
click at [1215, 540] on icon at bounding box center [1216, 542] width 15 height 17
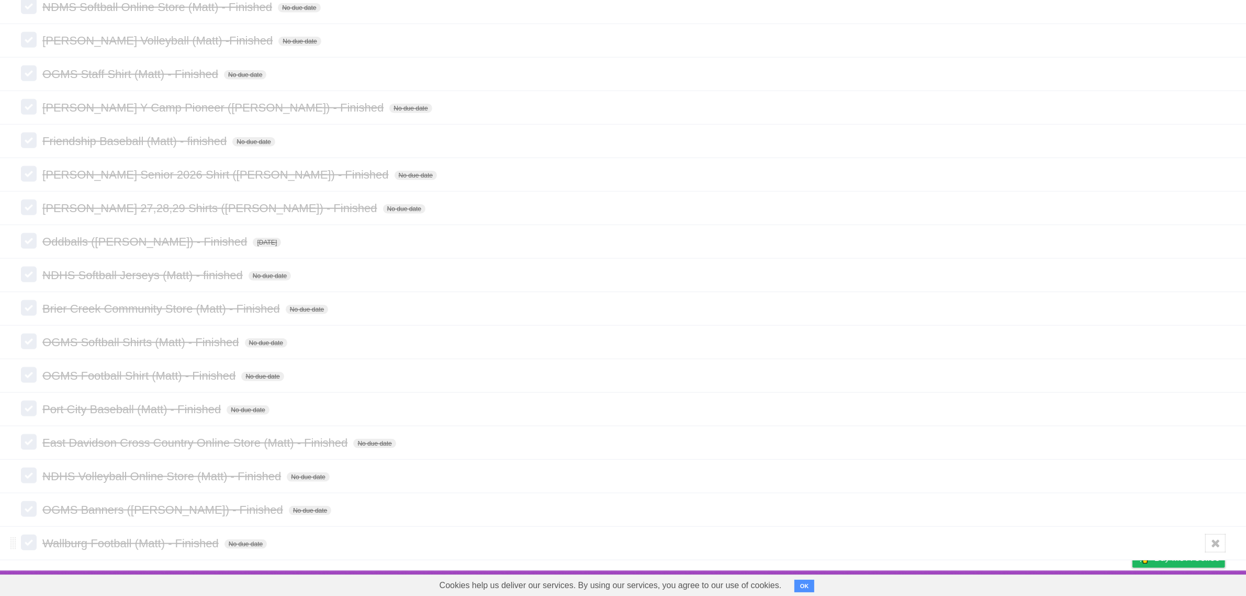
drag, startPoint x: 1212, startPoint y: 545, endPoint x: 1181, endPoint y: 525, distance: 36.7
click at [1212, 545] on icon at bounding box center [1216, 542] width 15 height 17
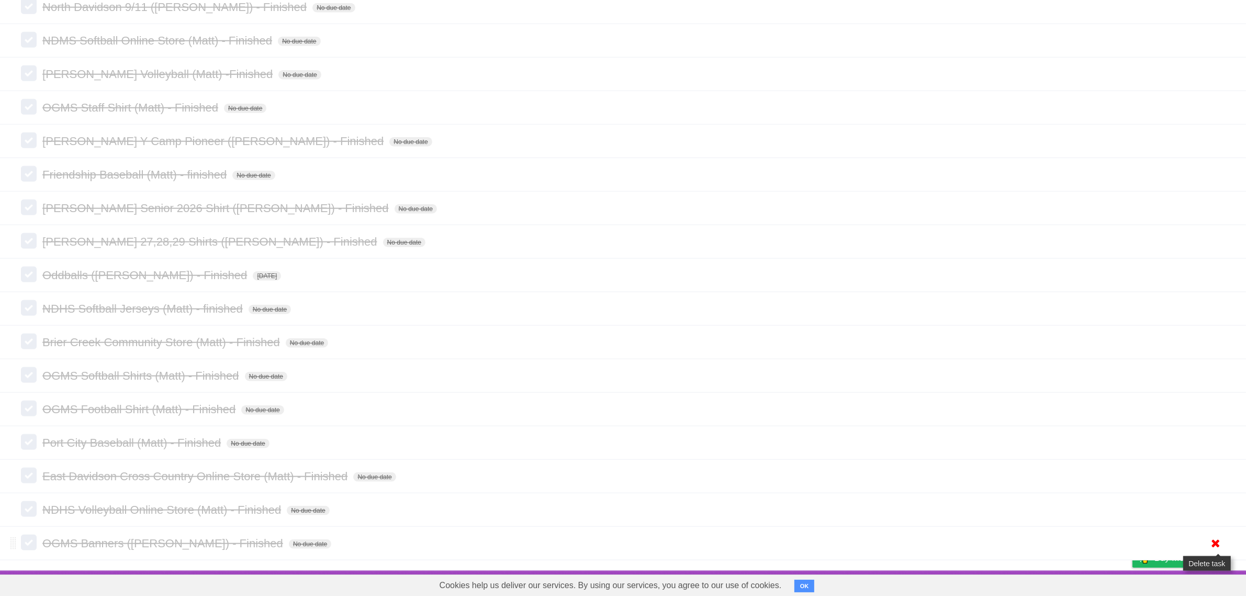
click at [1215, 540] on icon at bounding box center [1216, 542] width 15 height 17
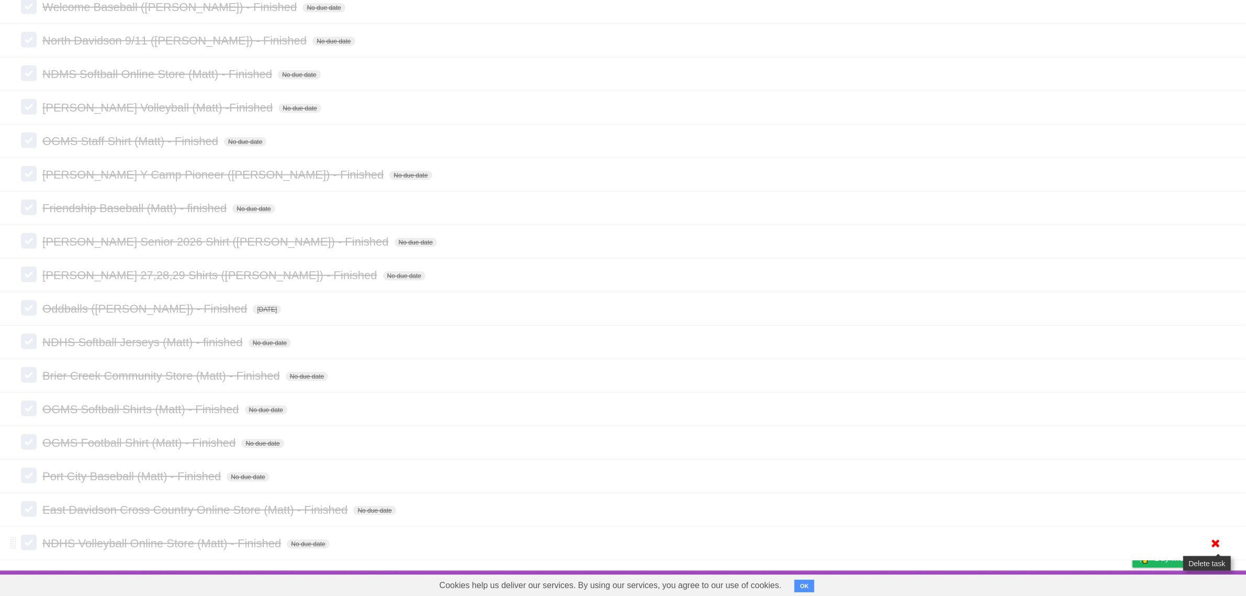
click at [1218, 543] on icon at bounding box center [1216, 542] width 15 height 17
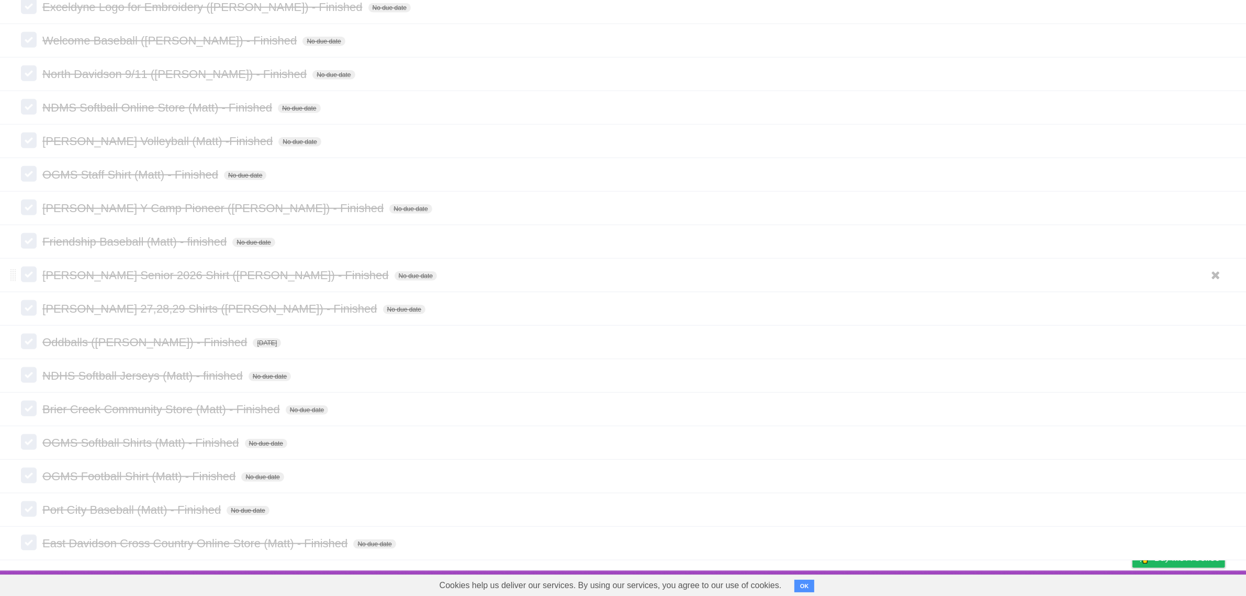
scroll to position [1351, 0]
click at [1219, 542] on icon at bounding box center [1216, 542] width 15 height 17
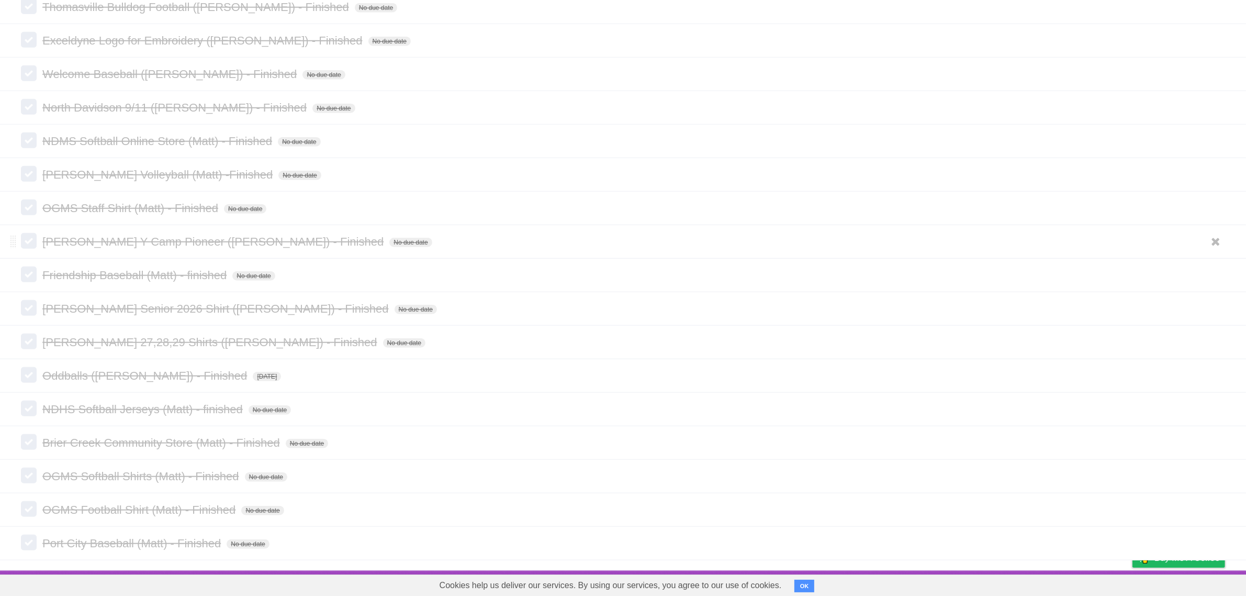
scroll to position [1318, 0]
click at [1214, 540] on icon at bounding box center [1216, 542] width 15 height 17
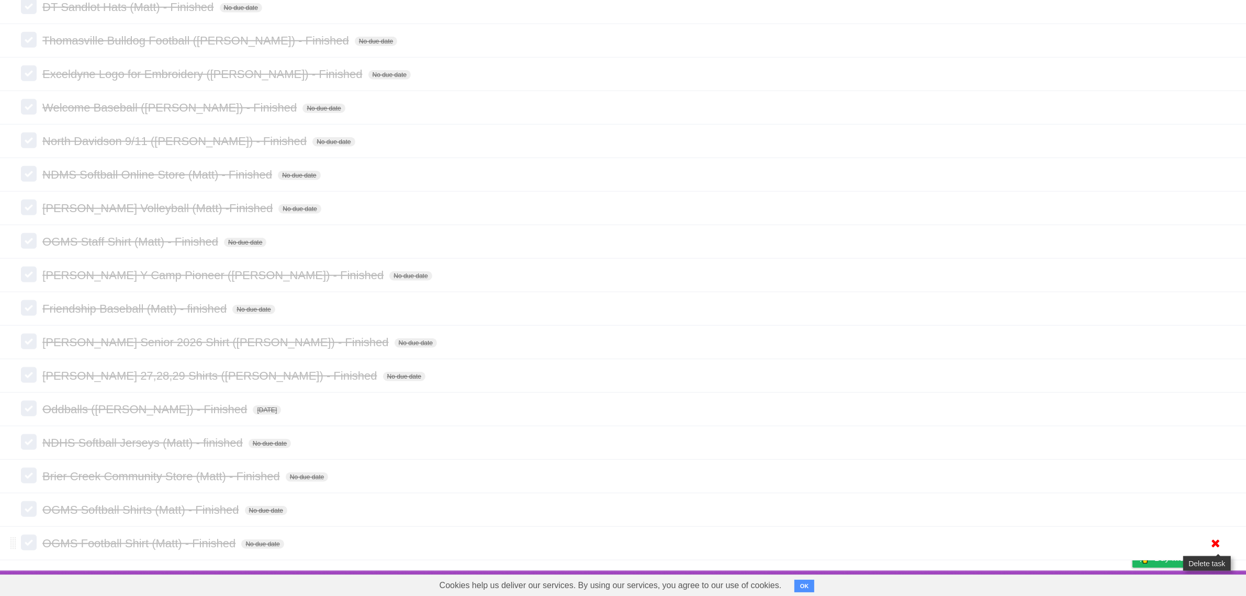
click at [1217, 545] on icon at bounding box center [1216, 542] width 15 height 17
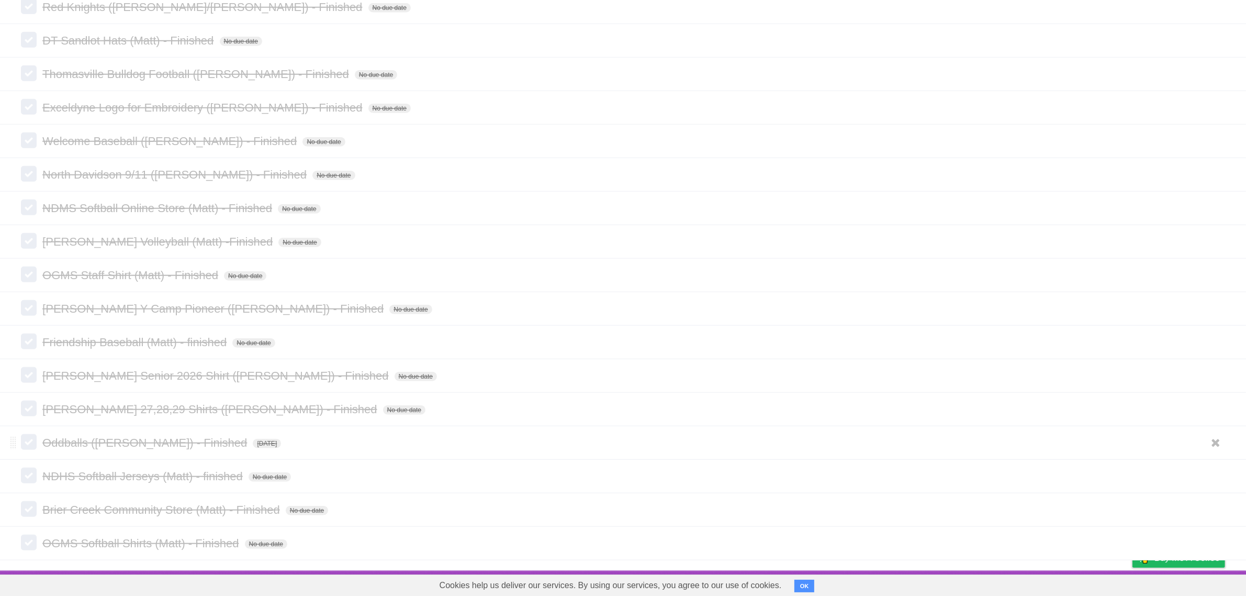
scroll to position [1250, 0]
click at [1213, 537] on icon at bounding box center [1216, 542] width 15 height 17
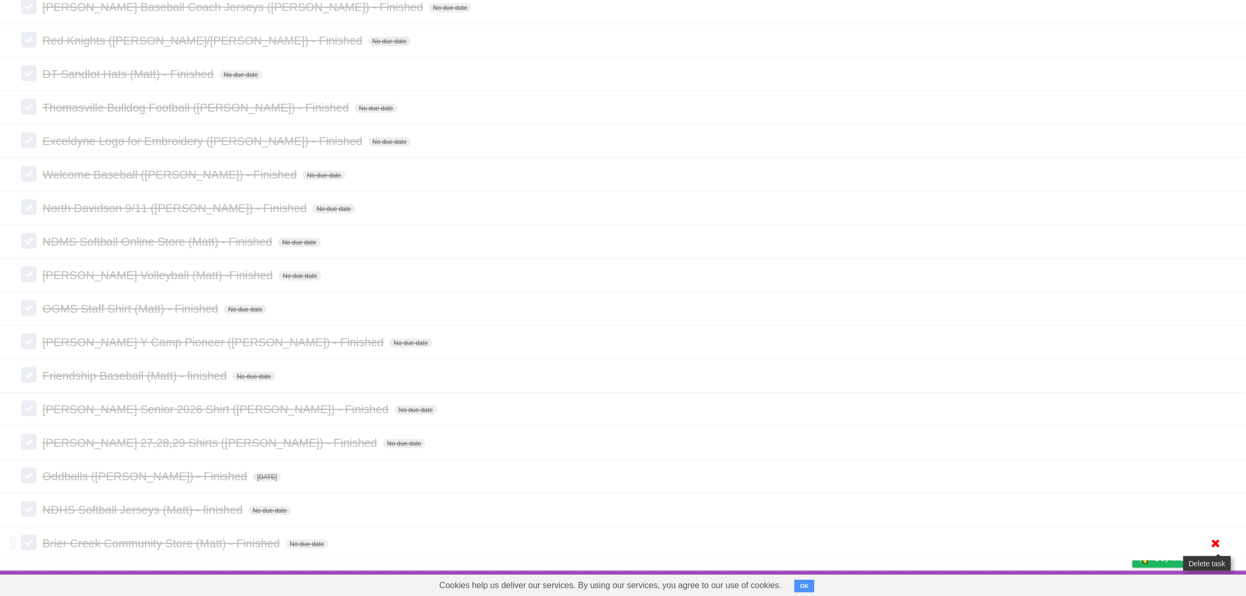
click at [1217, 544] on icon at bounding box center [1216, 542] width 15 height 17
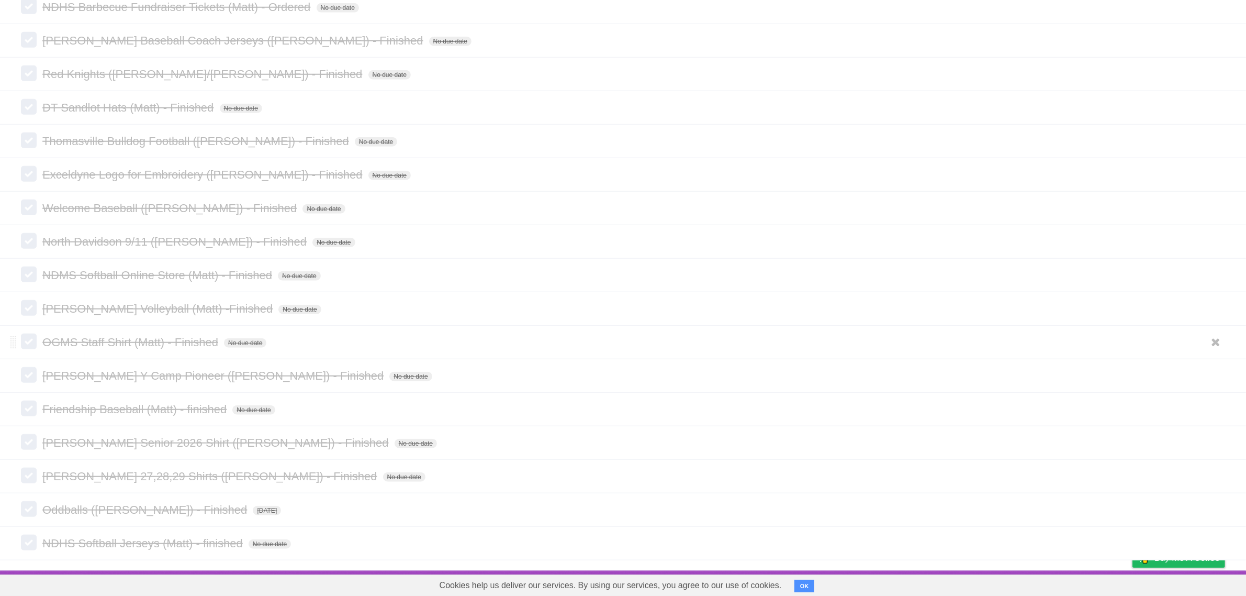
scroll to position [1182, 0]
click at [1216, 548] on icon at bounding box center [1216, 542] width 15 height 17
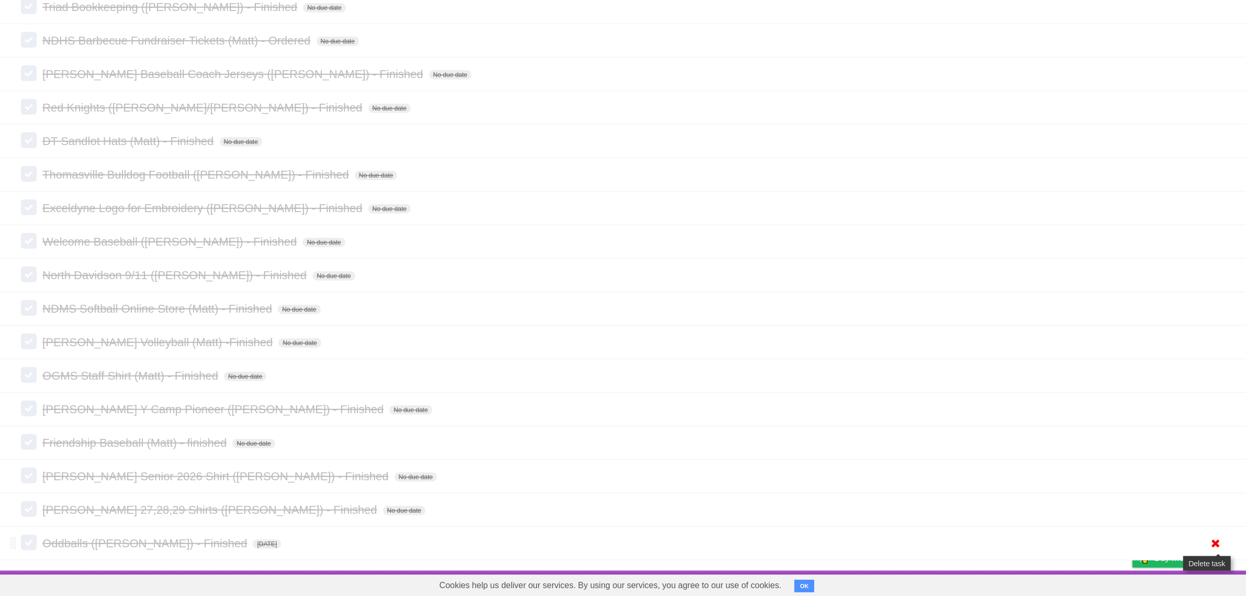
click at [1215, 540] on icon at bounding box center [1216, 542] width 15 height 17
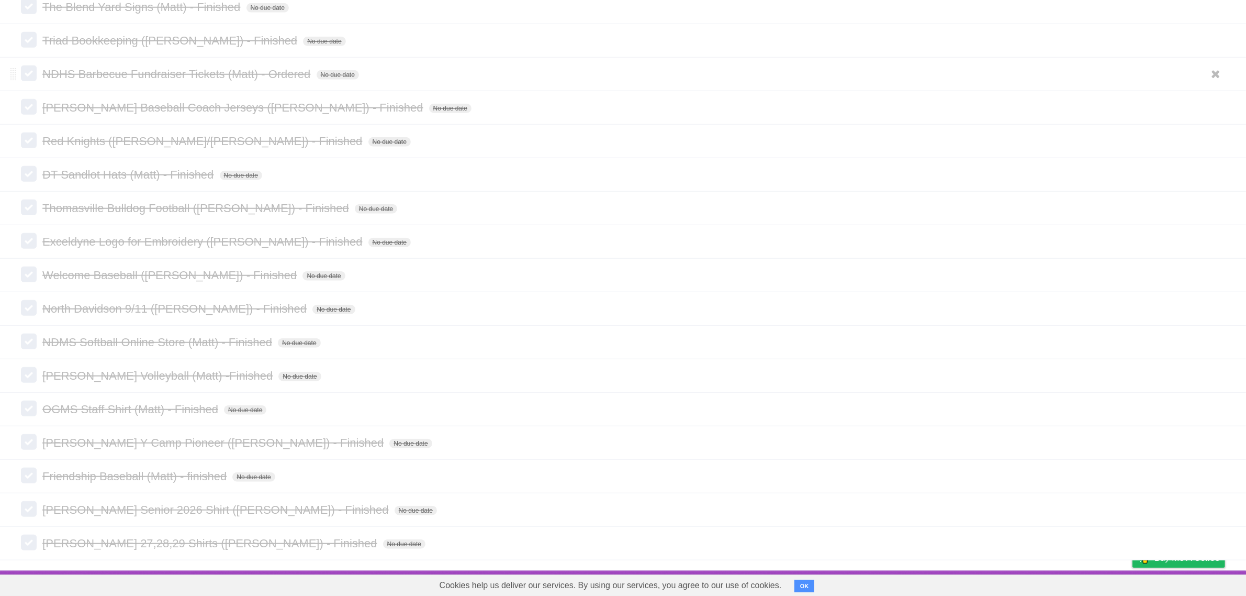
scroll to position [1115, 0]
click at [1214, 540] on icon at bounding box center [1216, 542] width 15 height 17
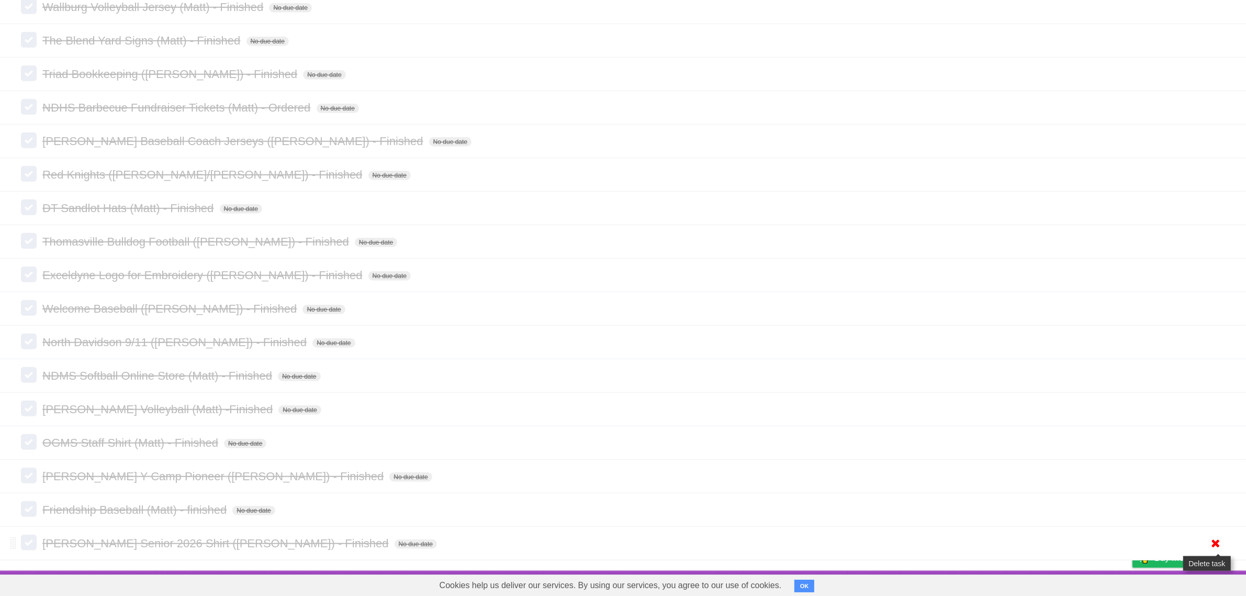
click at [1215, 543] on icon at bounding box center [1216, 542] width 15 height 17
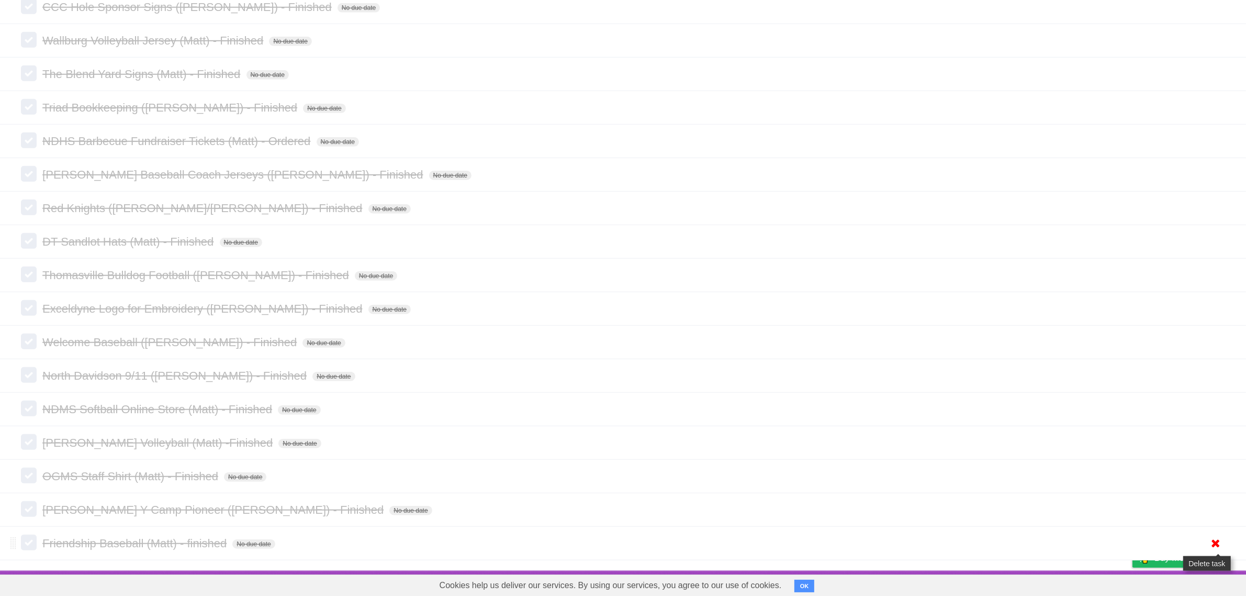
click at [1209, 545] on icon at bounding box center [1216, 542] width 15 height 17
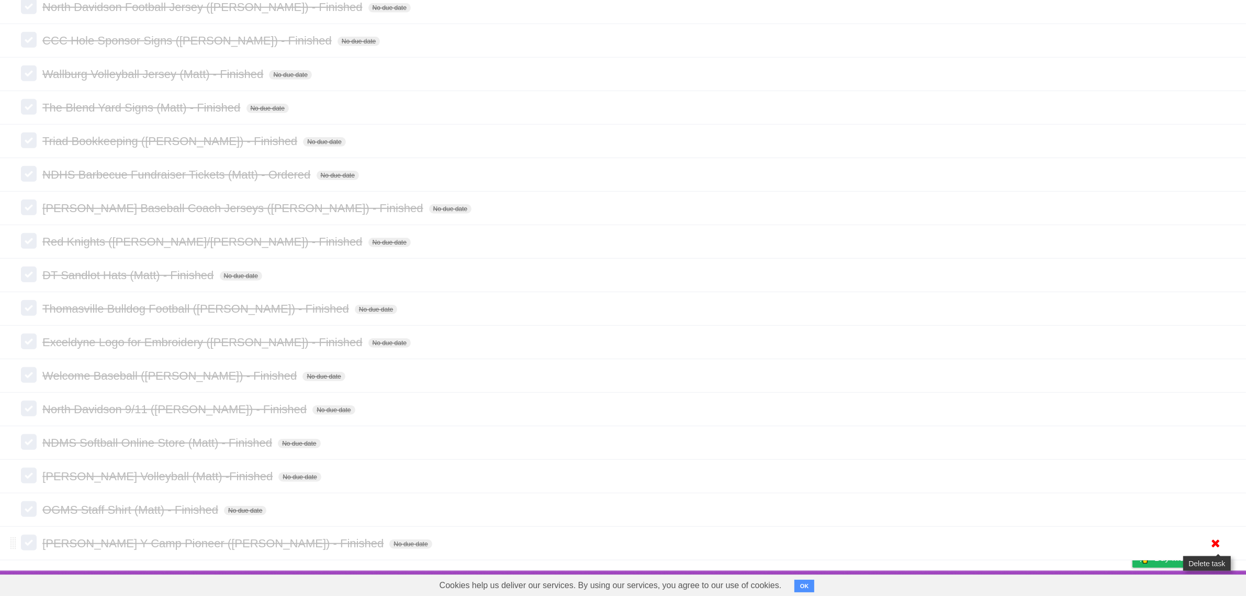
click at [1217, 540] on icon at bounding box center [1216, 542] width 15 height 17
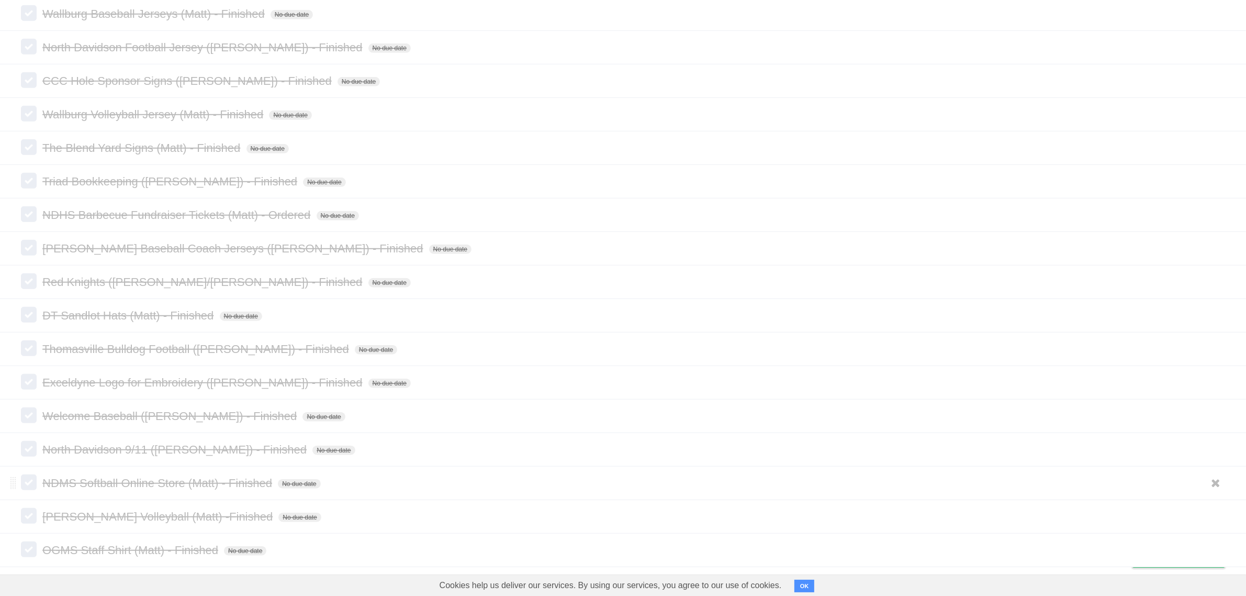
scroll to position [980, 0]
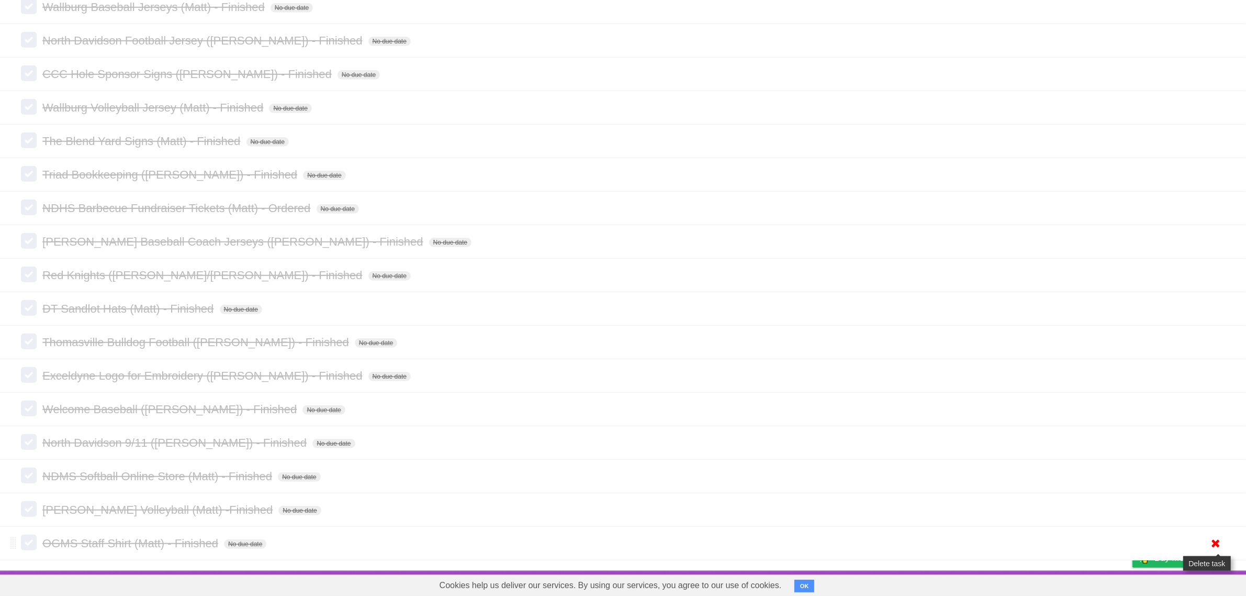
click at [1215, 542] on icon at bounding box center [1216, 542] width 15 height 17
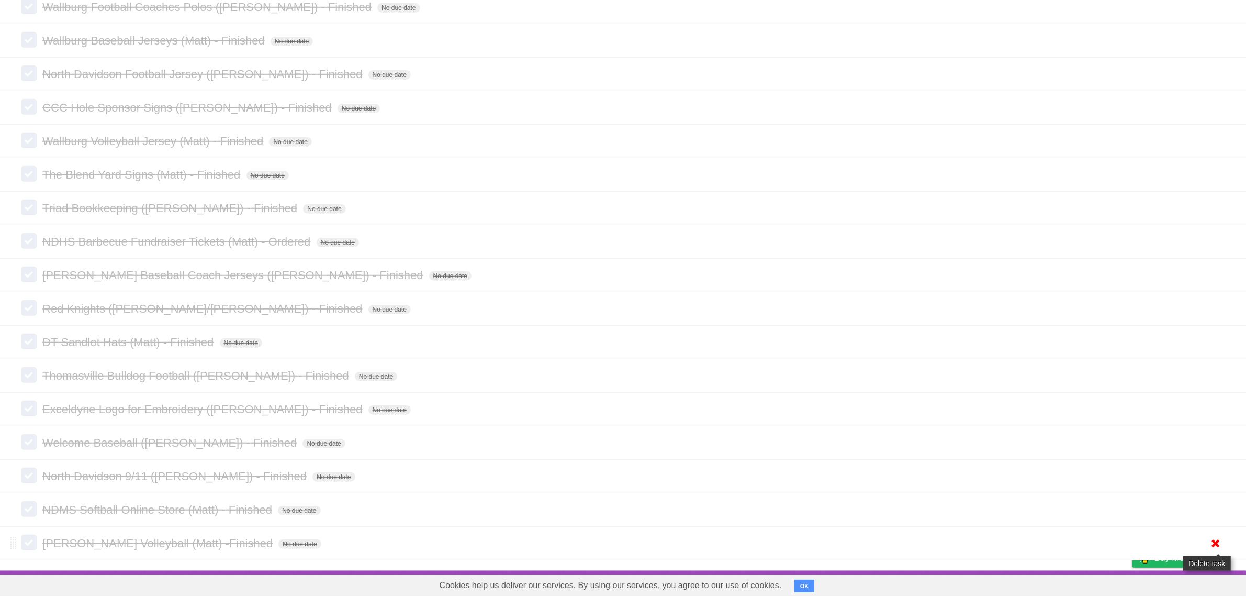
click at [1212, 535] on icon at bounding box center [1216, 542] width 15 height 17
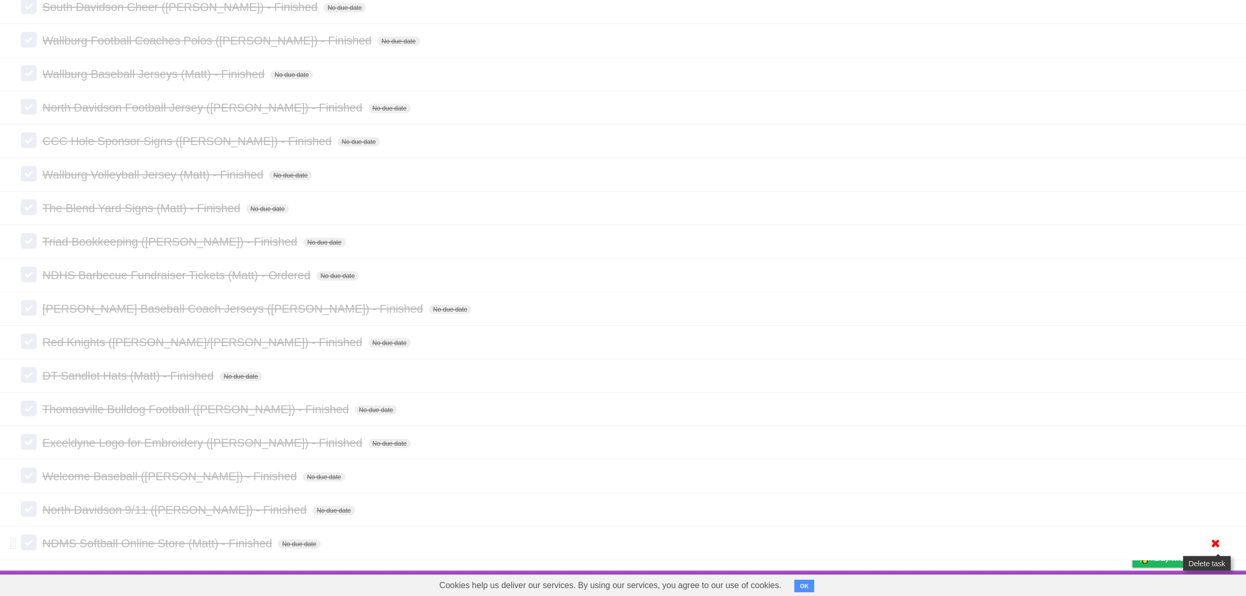
click at [1213, 540] on icon at bounding box center [1216, 542] width 15 height 17
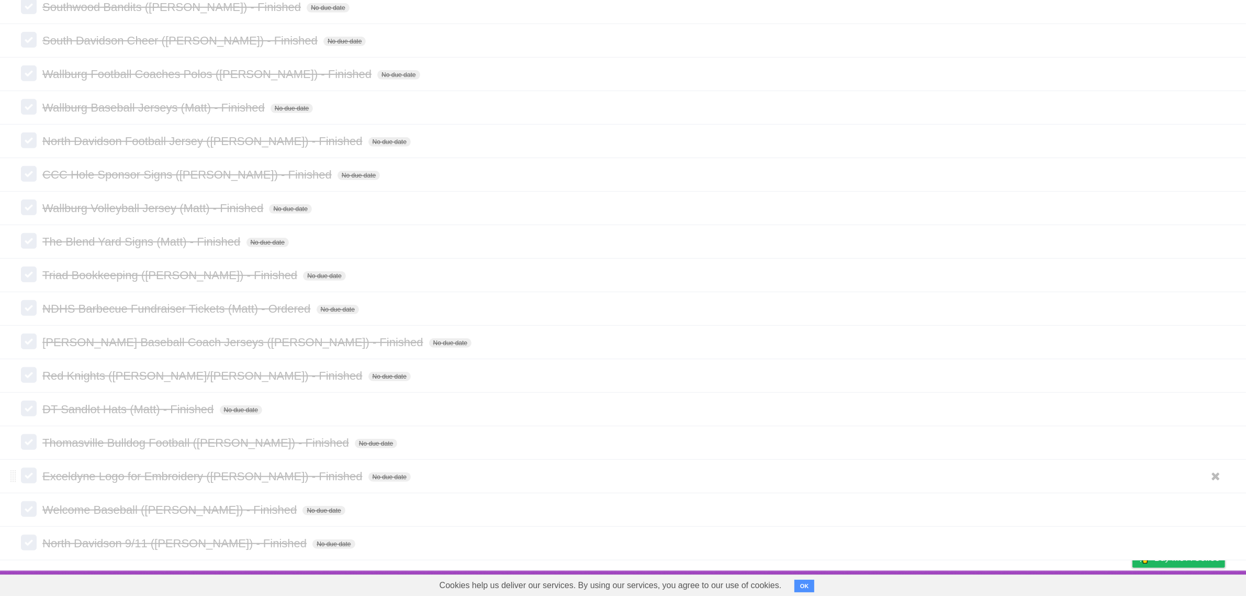
scroll to position [878, 0]
click at [1209, 538] on icon at bounding box center [1216, 542] width 15 height 17
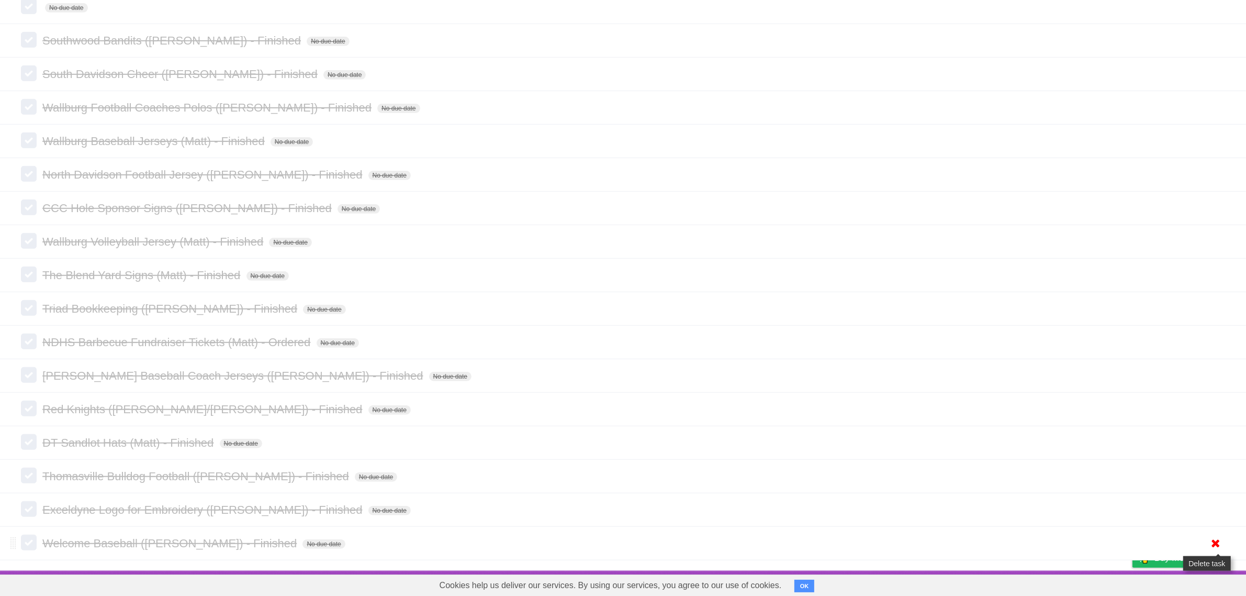
click at [1215, 548] on icon at bounding box center [1216, 542] width 15 height 17
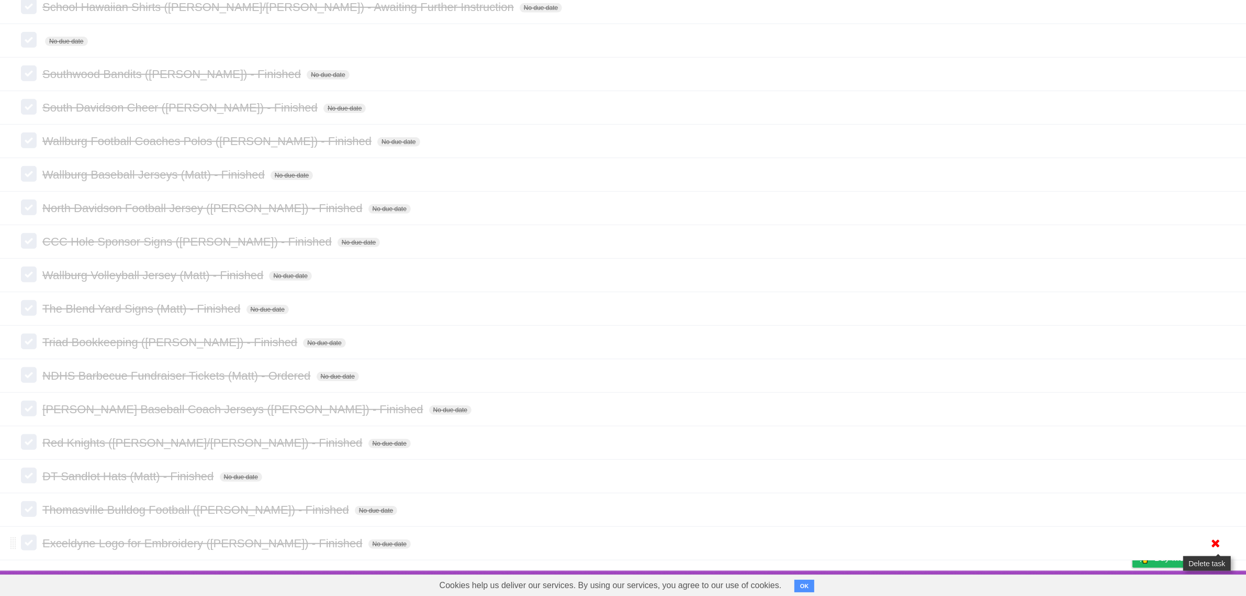
click at [1212, 542] on icon at bounding box center [1216, 542] width 15 height 17
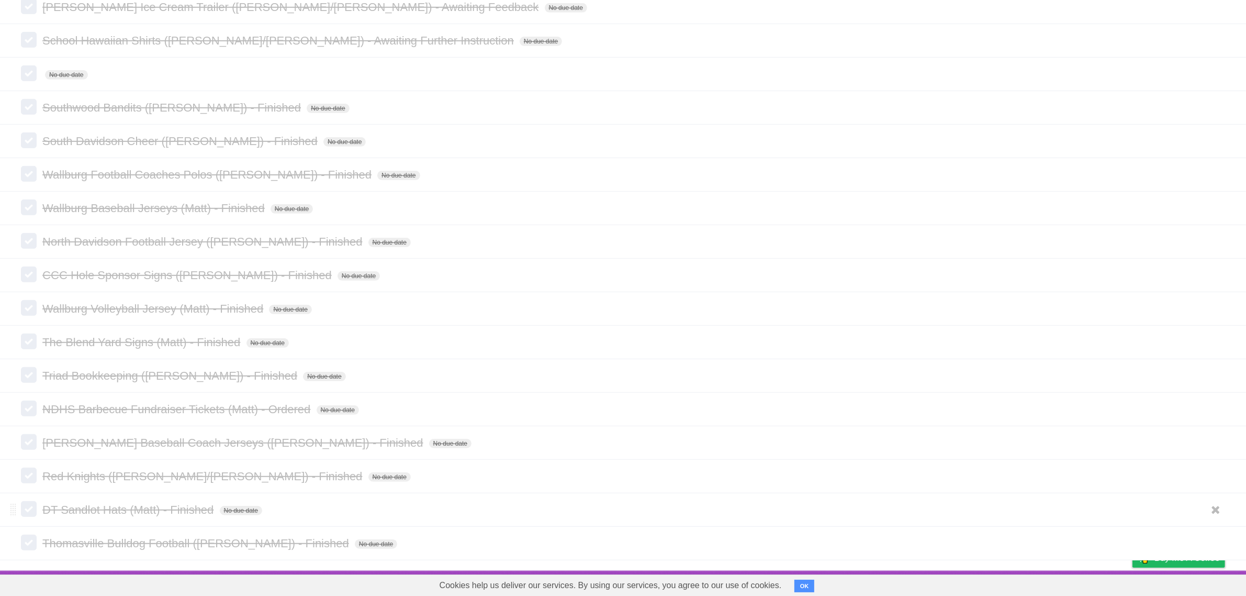
scroll to position [777, 0]
click at [1213, 538] on icon at bounding box center [1216, 542] width 15 height 17
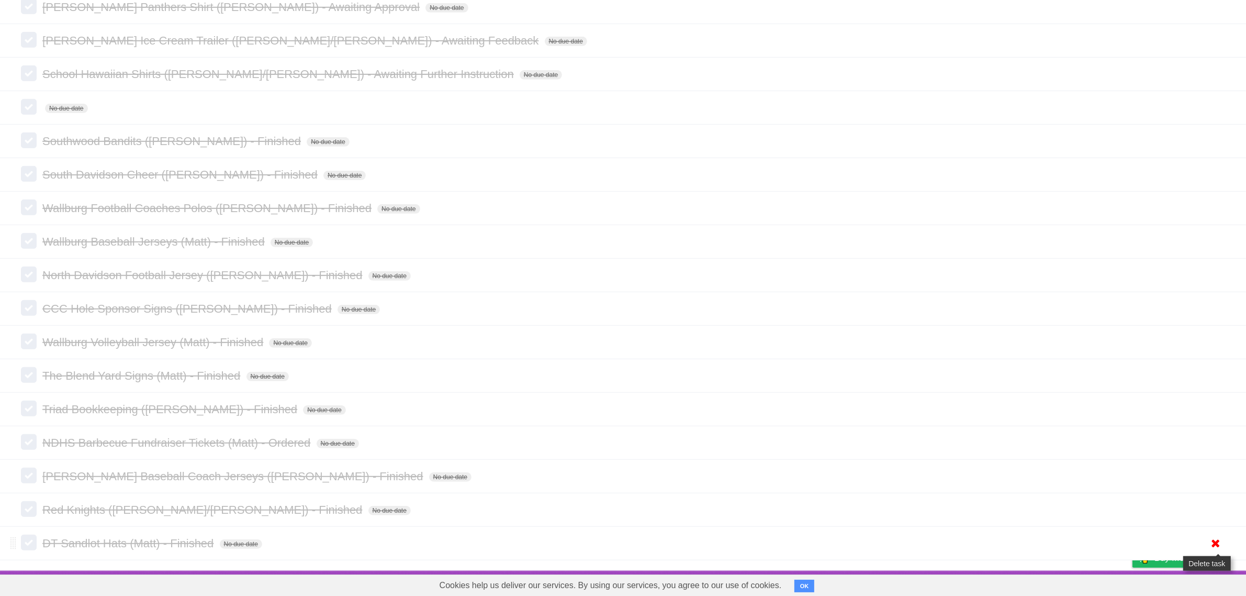
click at [1213, 543] on icon at bounding box center [1216, 542] width 15 height 17
click at [1218, 537] on icon at bounding box center [1216, 542] width 15 height 17
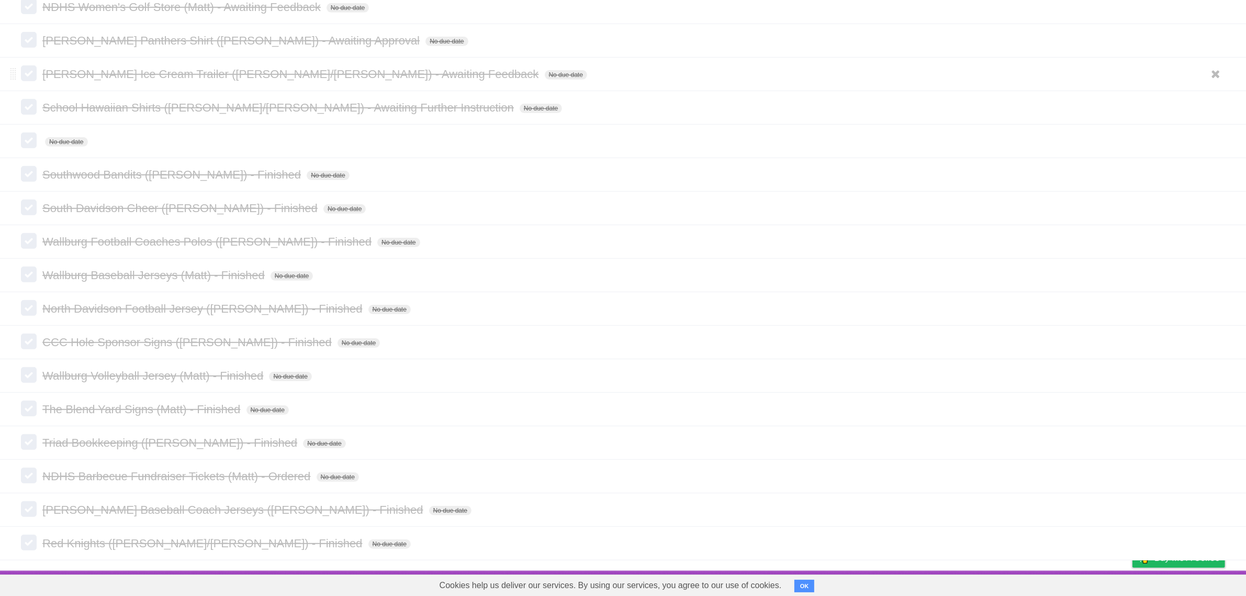
scroll to position [710, 0]
click at [1218, 546] on icon at bounding box center [1216, 542] width 15 height 17
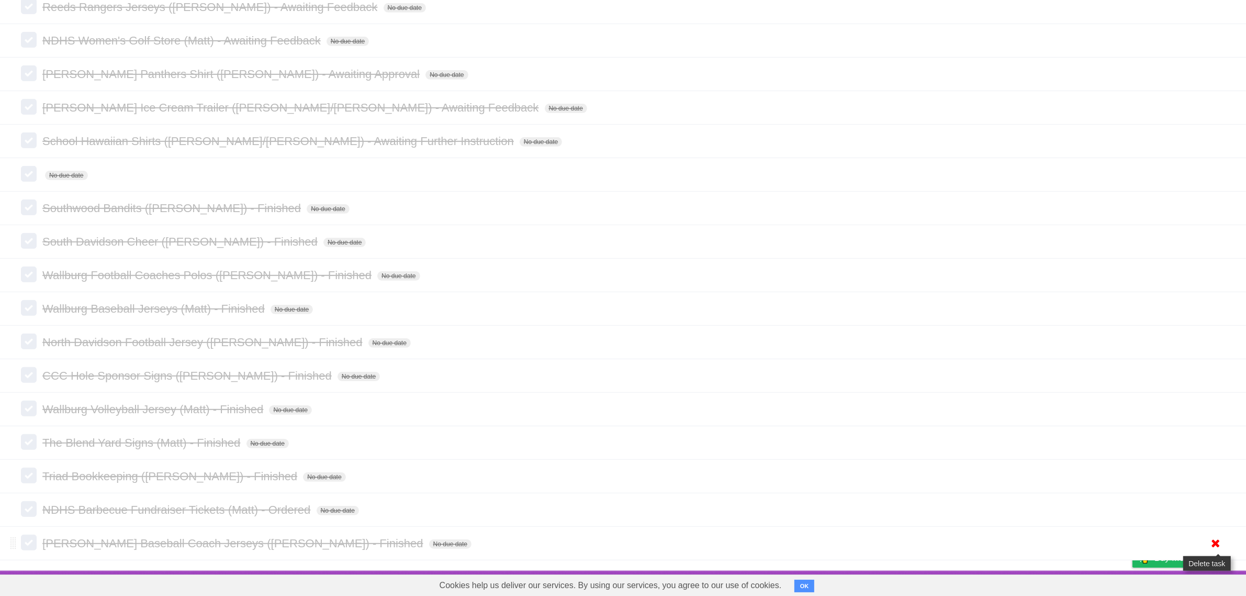
click at [1215, 547] on icon at bounding box center [1216, 542] width 15 height 17
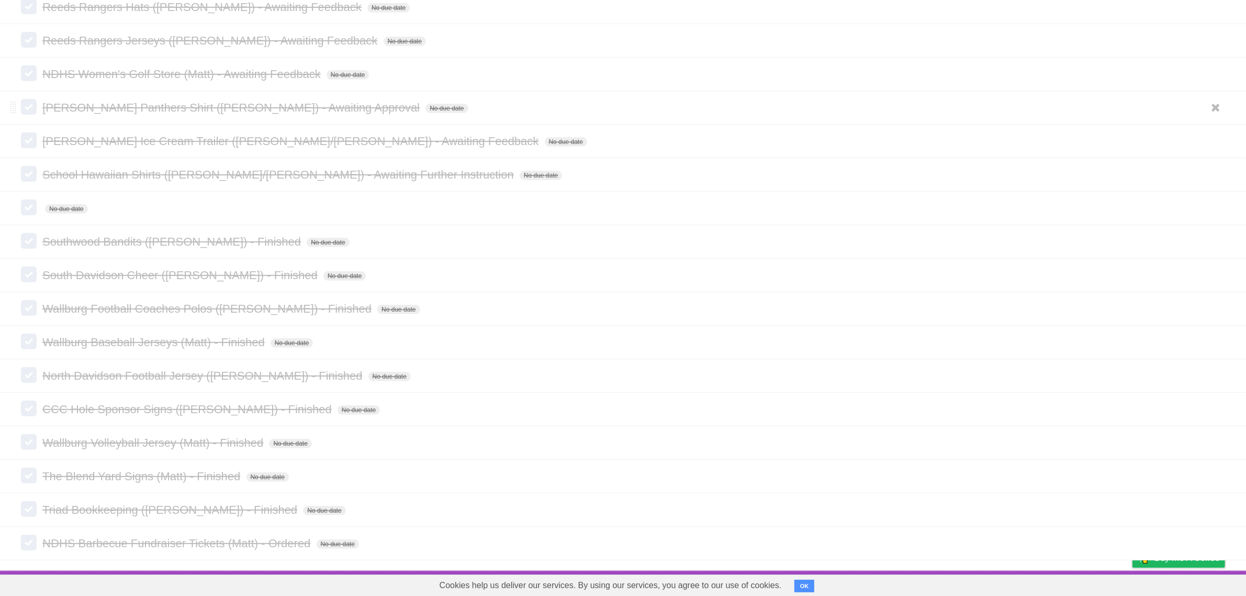
scroll to position [642, 0]
click at [1218, 543] on icon at bounding box center [1216, 542] width 15 height 17
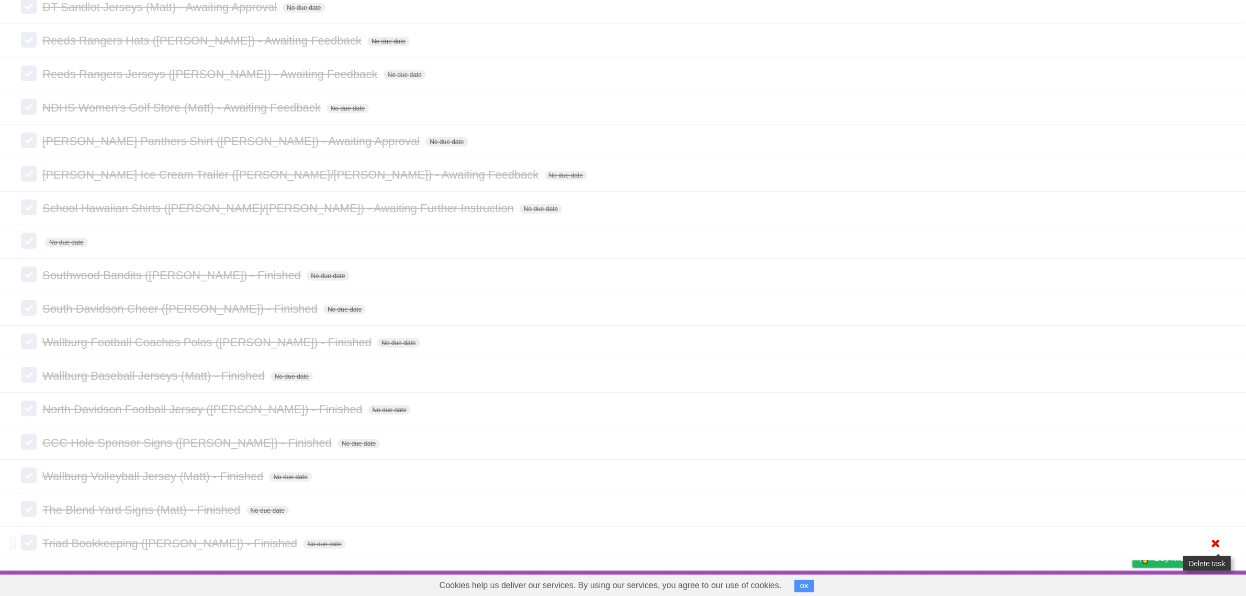
click at [1210, 538] on icon at bounding box center [1216, 542] width 15 height 17
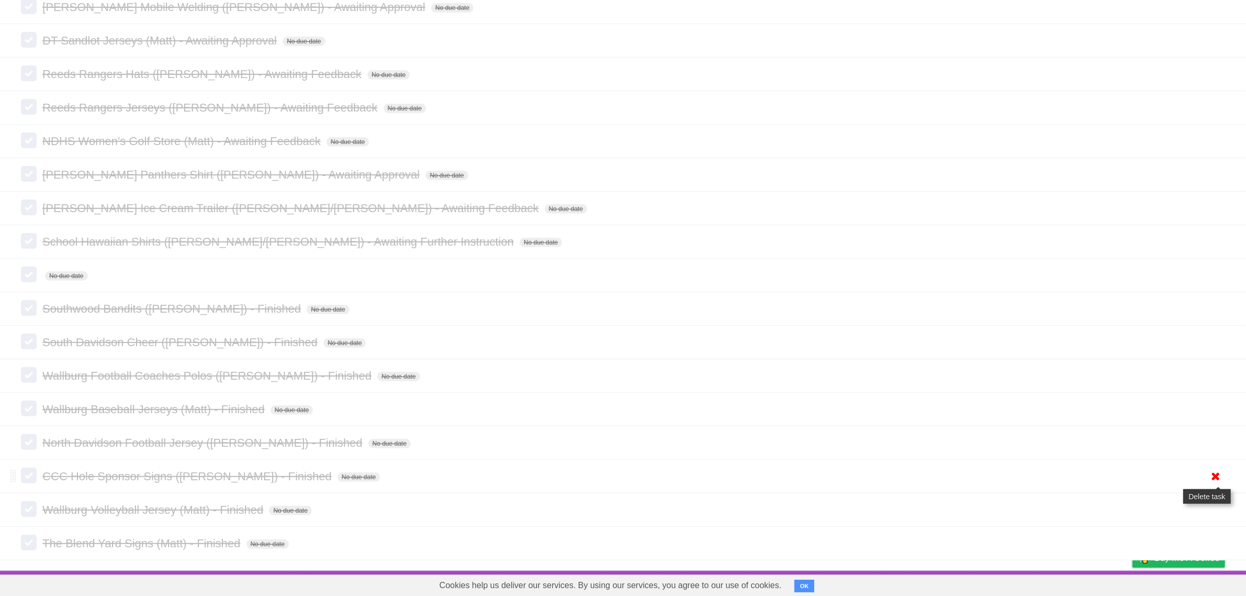
click at [1213, 472] on icon at bounding box center [1216, 475] width 15 height 17
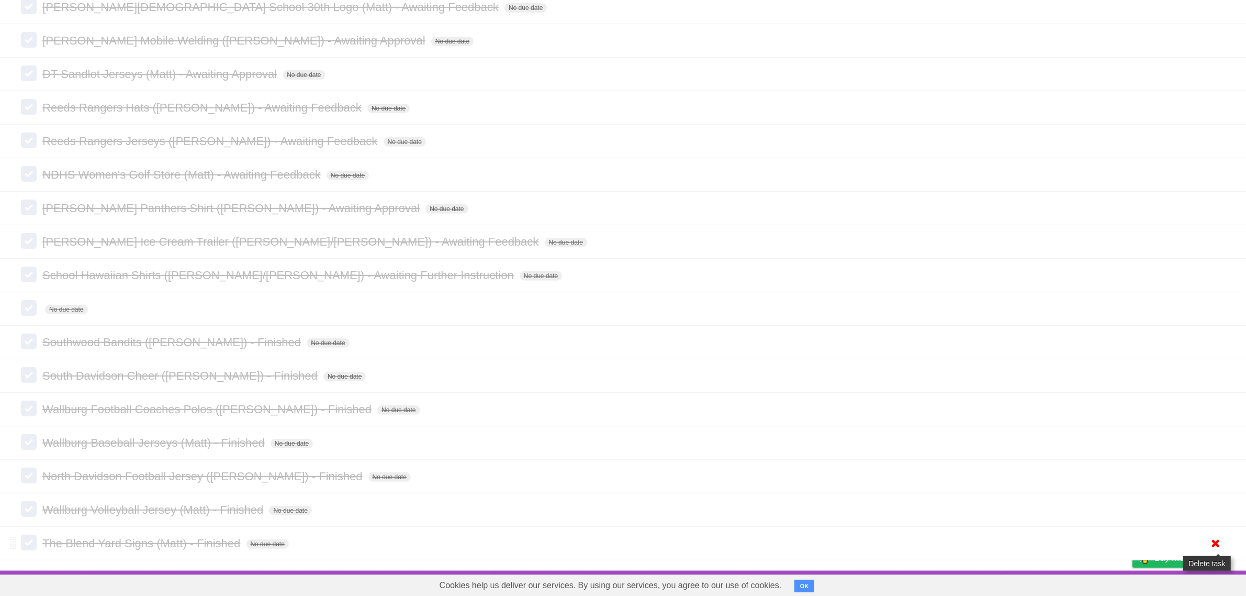
click at [1215, 538] on icon at bounding box center [1216, 542] width 15 height 17
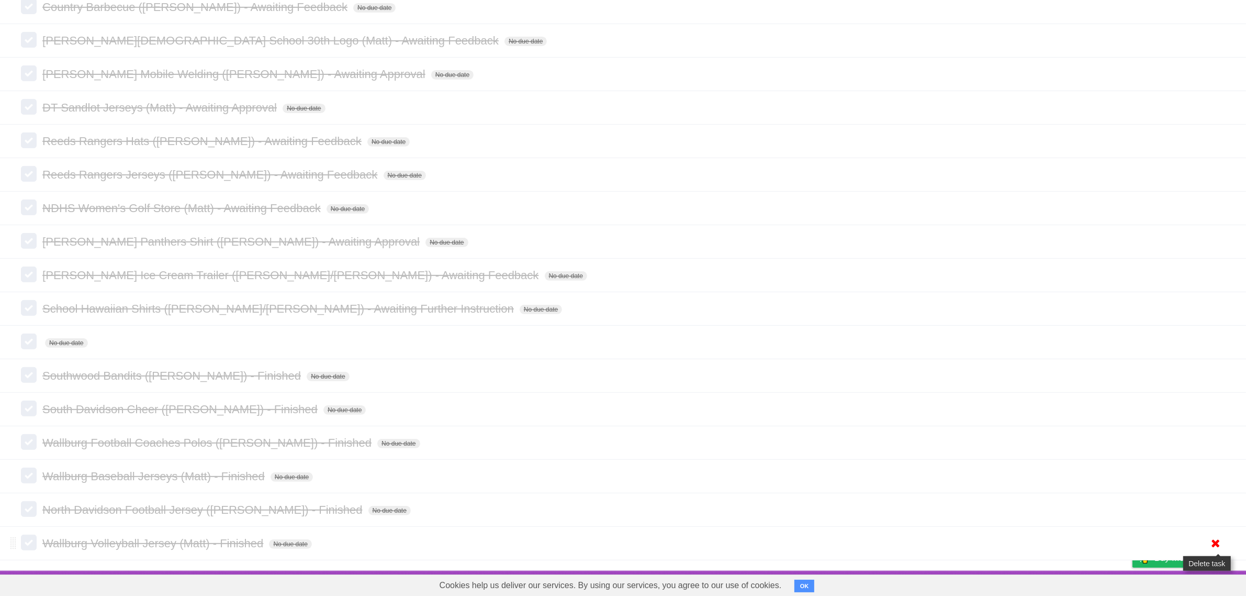
click at [1215, 538] on icon at bounding box center [1216, 542] width 15 height 17
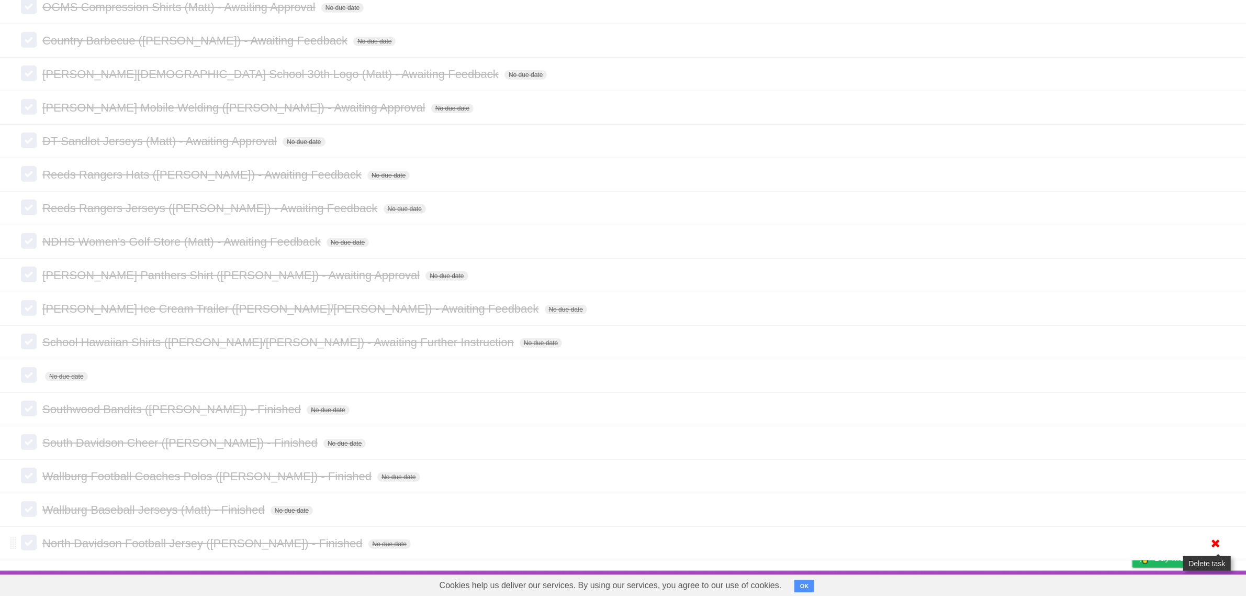
click at [1217, 543] on icon at bounding box center [1216, 542] width 15 height 17
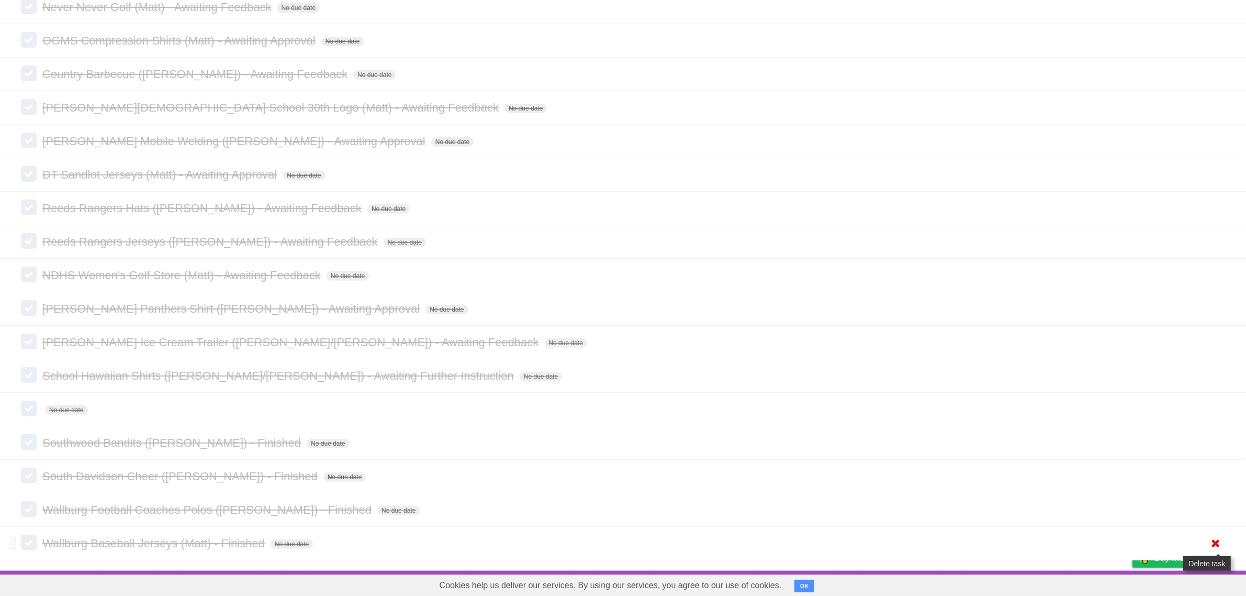
click at [1214, 548] on icon at bounding box center [1216, 542] width 15 height 17
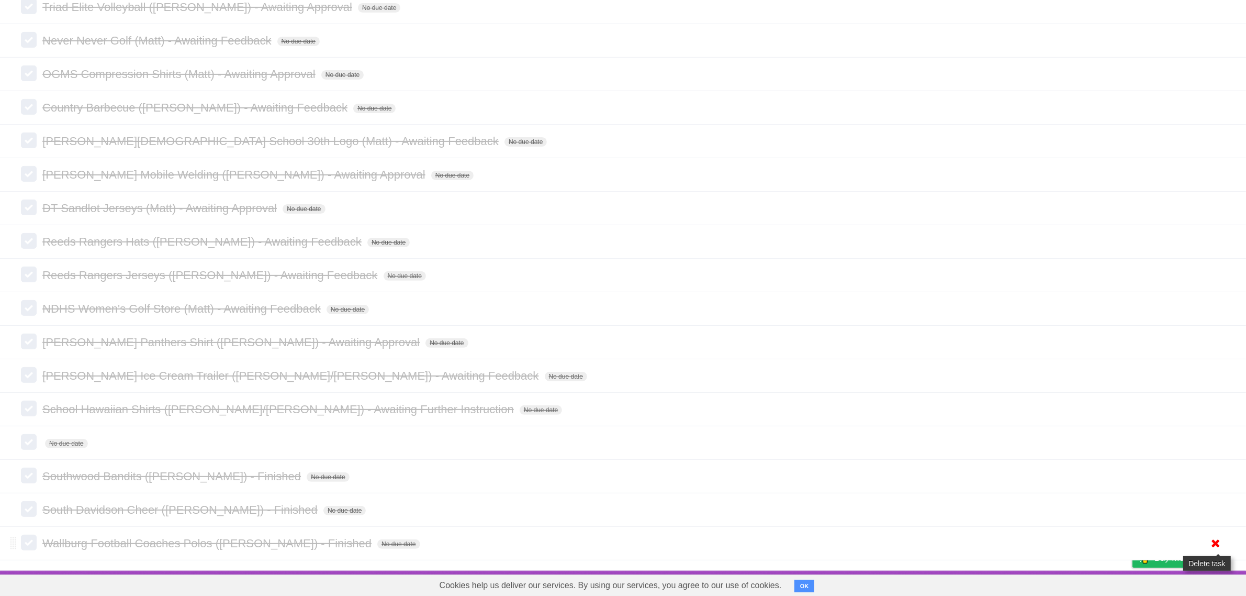
click at [1213, 537] on icon at bounding box center [1216, 542] width 15 height 17
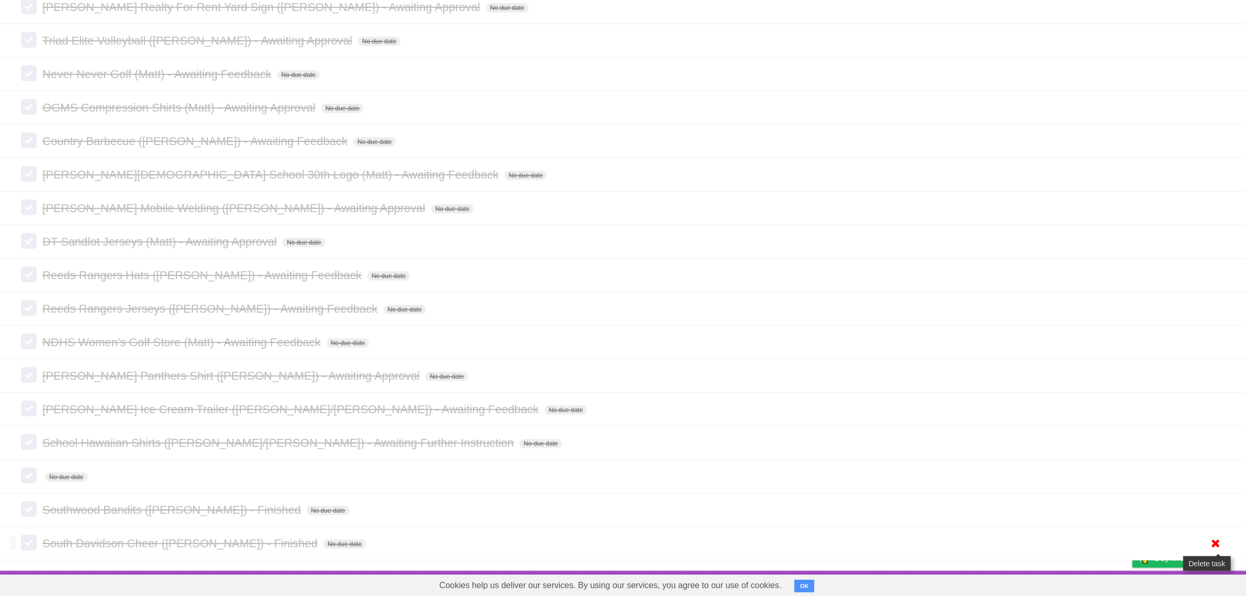
click at [1215, 541] on icon at bounding box center [1216, 542] width 15 height 17
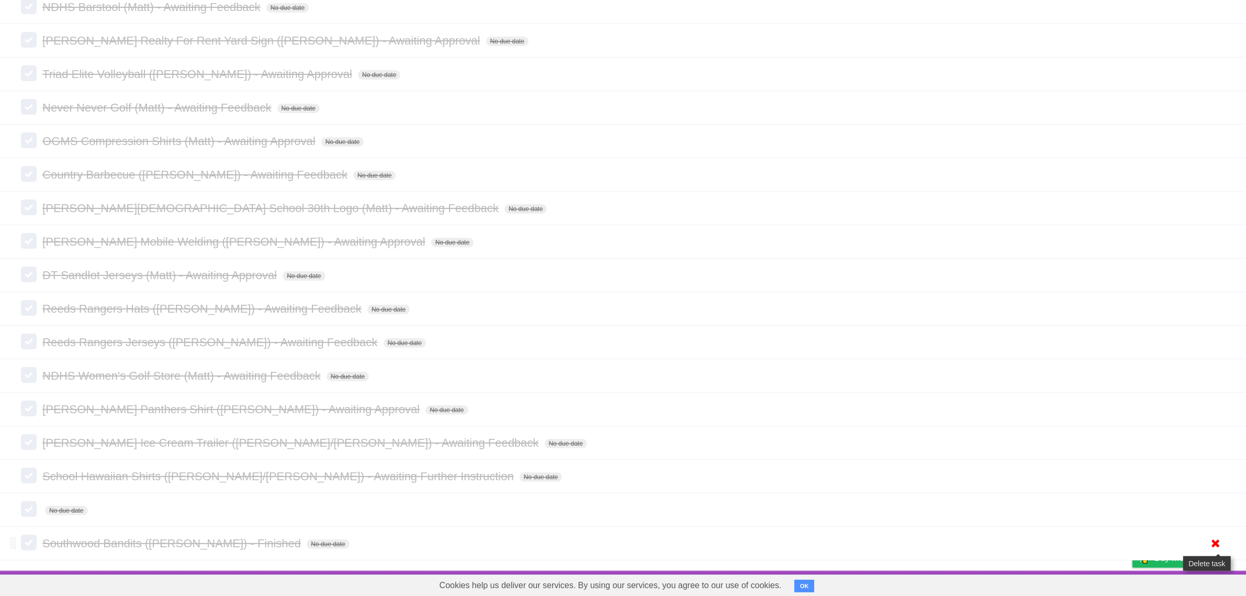
click at [1216, 549] on icon at bounding box center [1216, 542] width 15 height 17
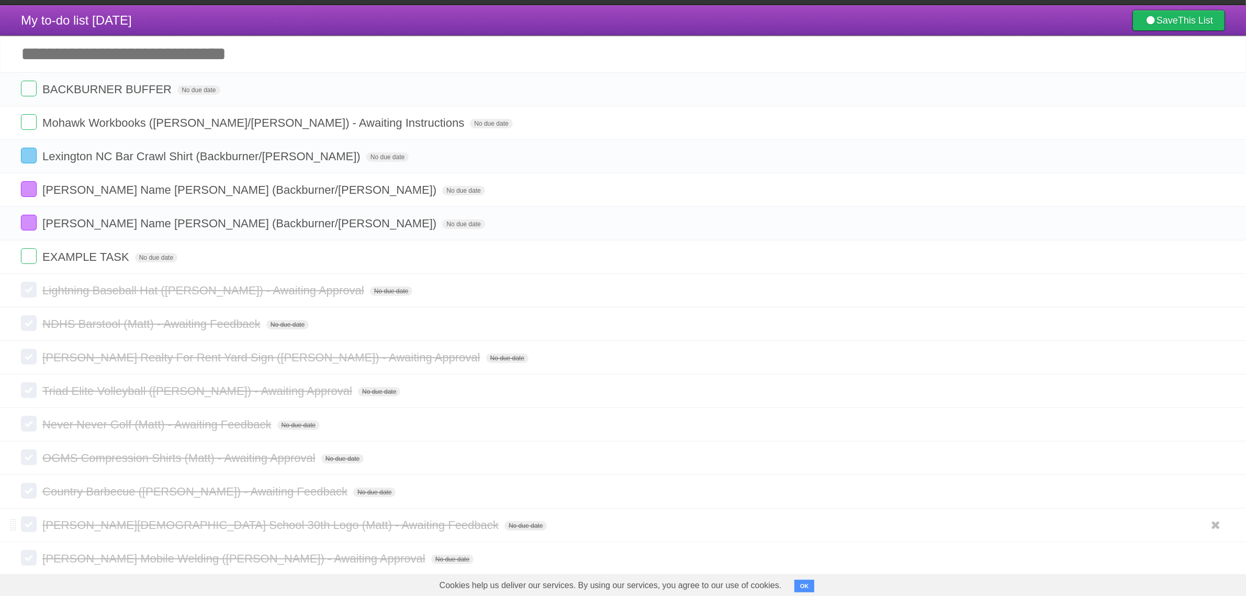
scroll to position [0, 0]
